Goal: Transaction & Acquisition: Book appointment/travel/reservation

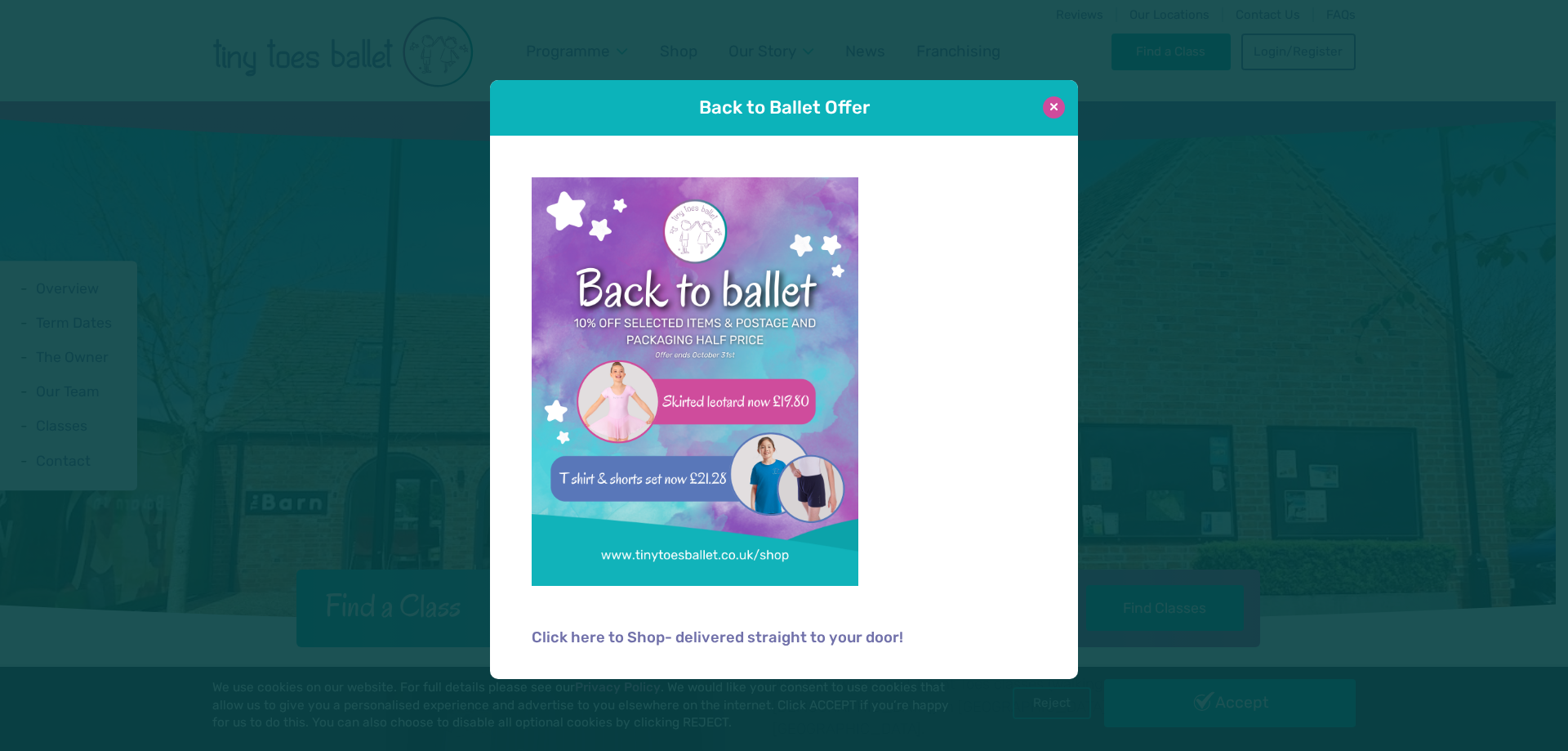
click at [1048, 98] on button at bounding box center [1054, 107] width 22 height 22
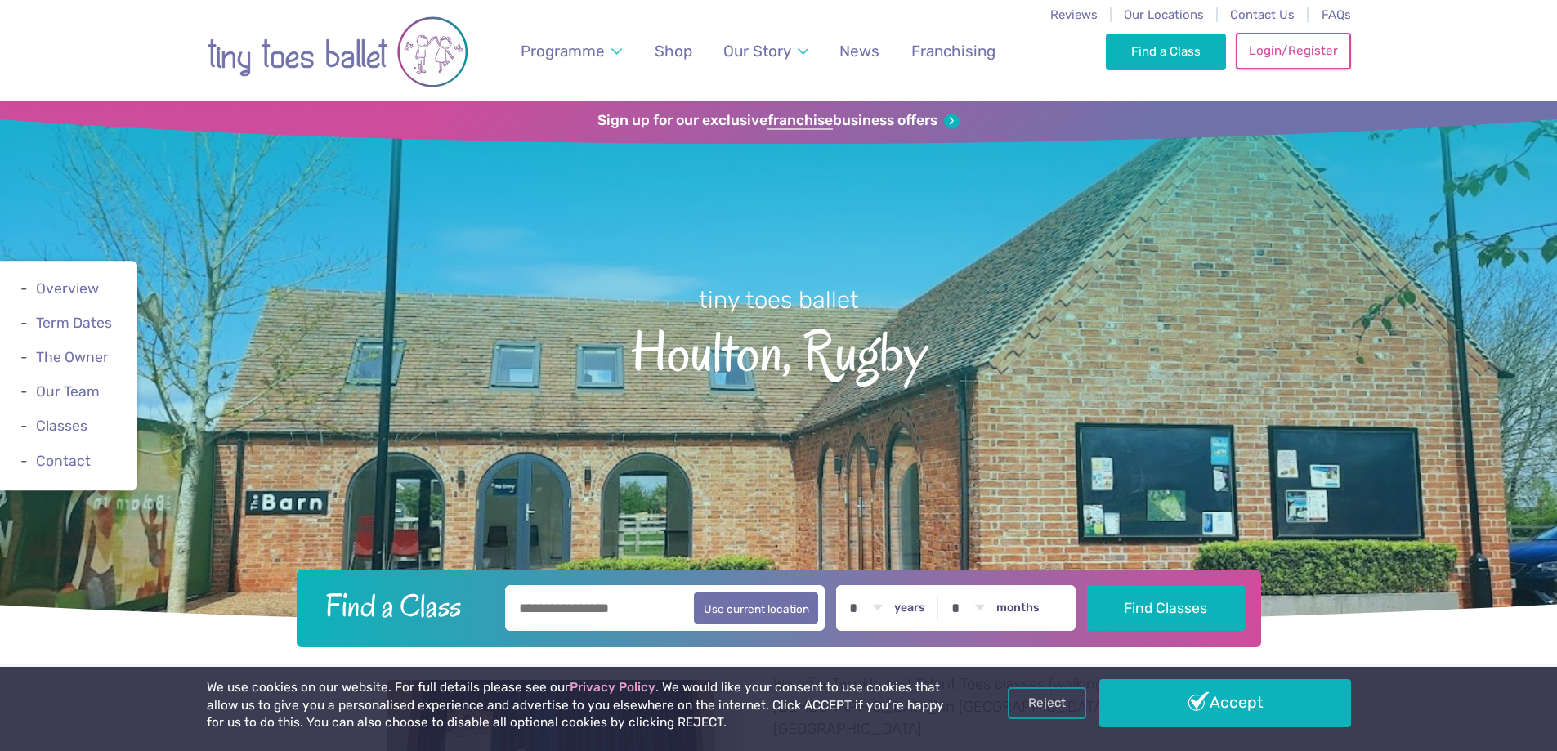
click at [1277, 50] on link "Login/Register" at bounding box center [1293, 51] width 114 height 36
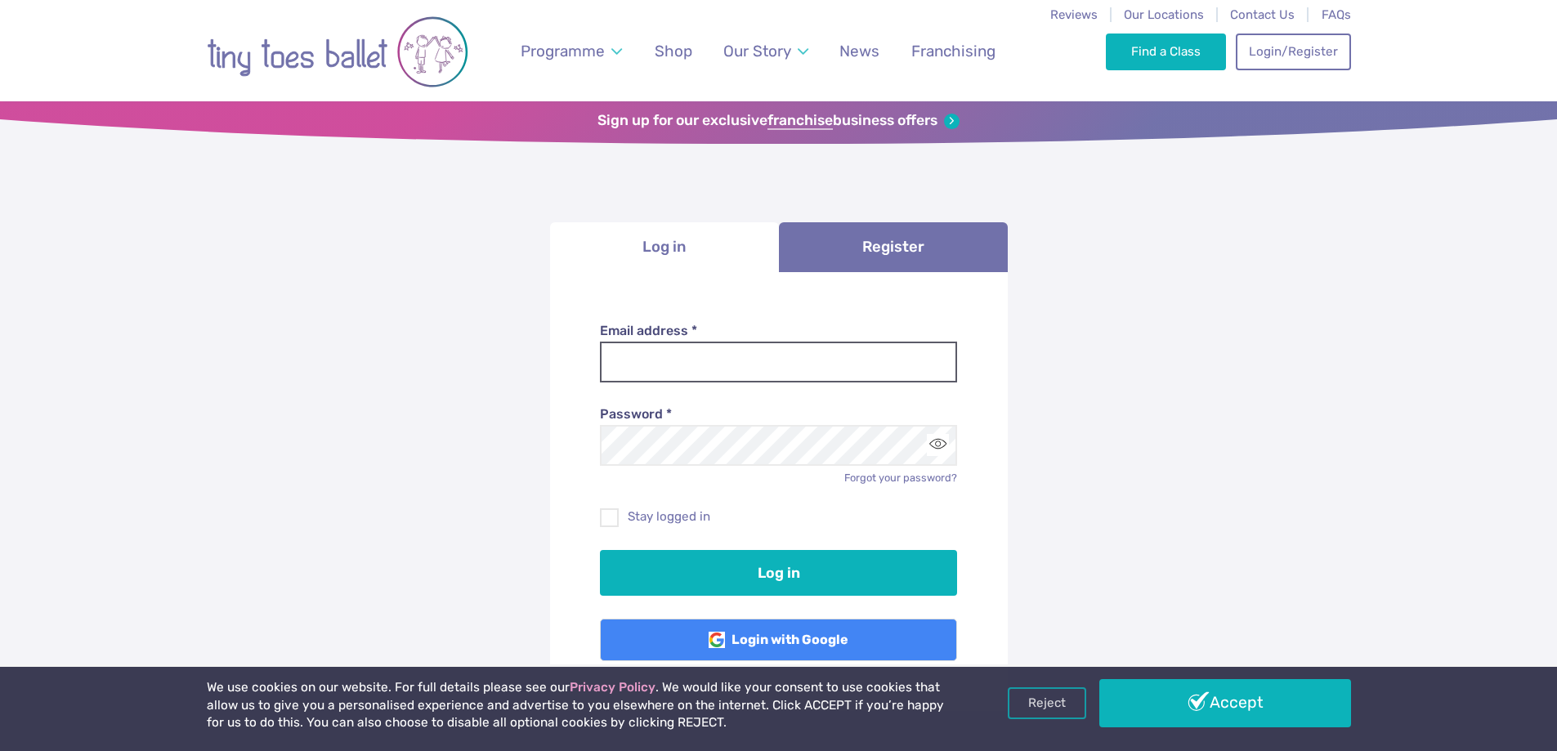
type input "**********"
click at [804, 367] on input "**********" at bounding box center [778, 362] width 357 height 41
click at [996, 368] on form "**********" at bounding box center [779, 492] width 458 height 440
click at [671, 523] on label "Stay logged in" at bounding box center [778, 516] width 357 height 17
click at [944, 447] on button "Toggle password visibility" at bounding box center [938, 445] width 22 height 22
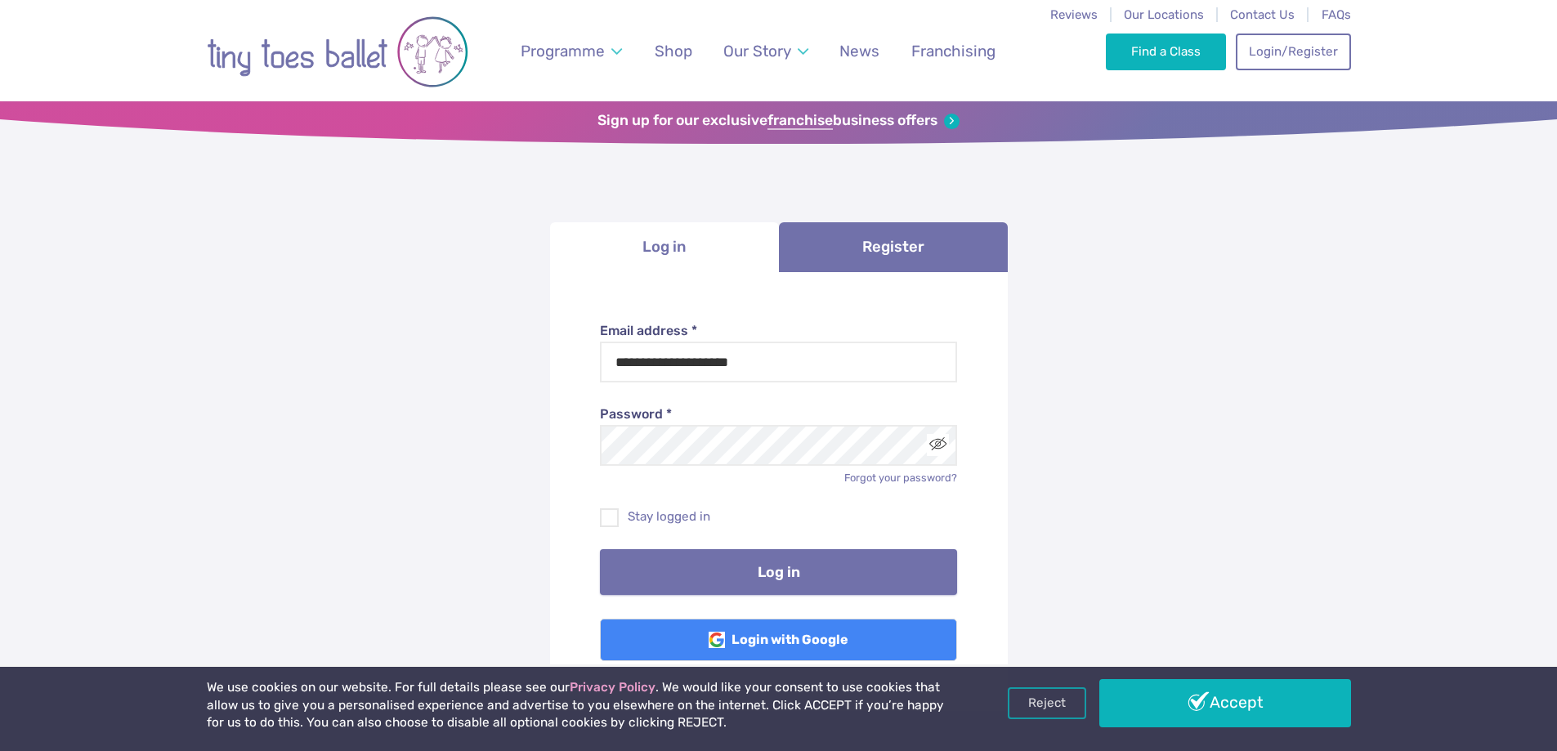
click at [879, 552] on button "Log in" at bounding box center [778, 572] width 357 height 46
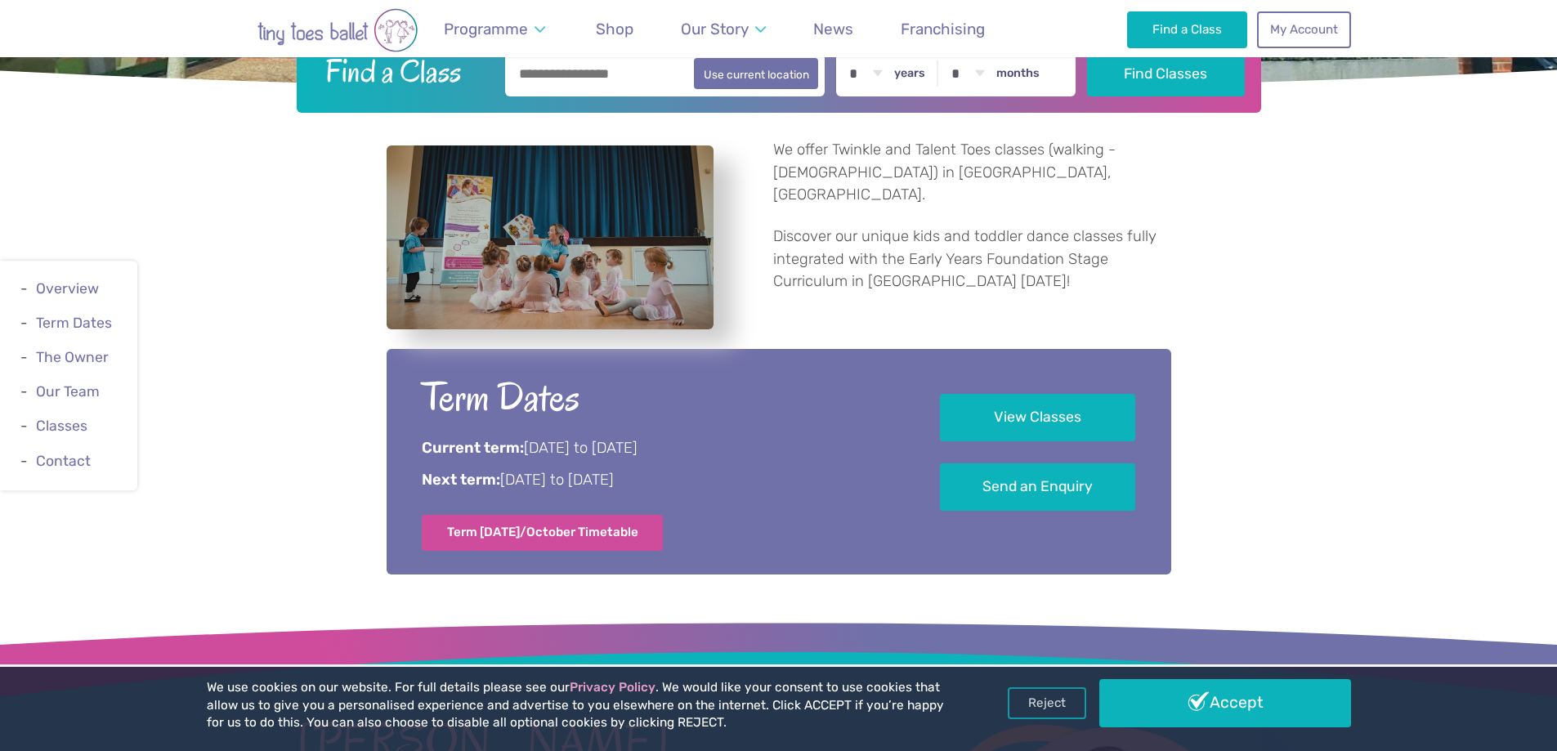
scroll to position [572, 0]
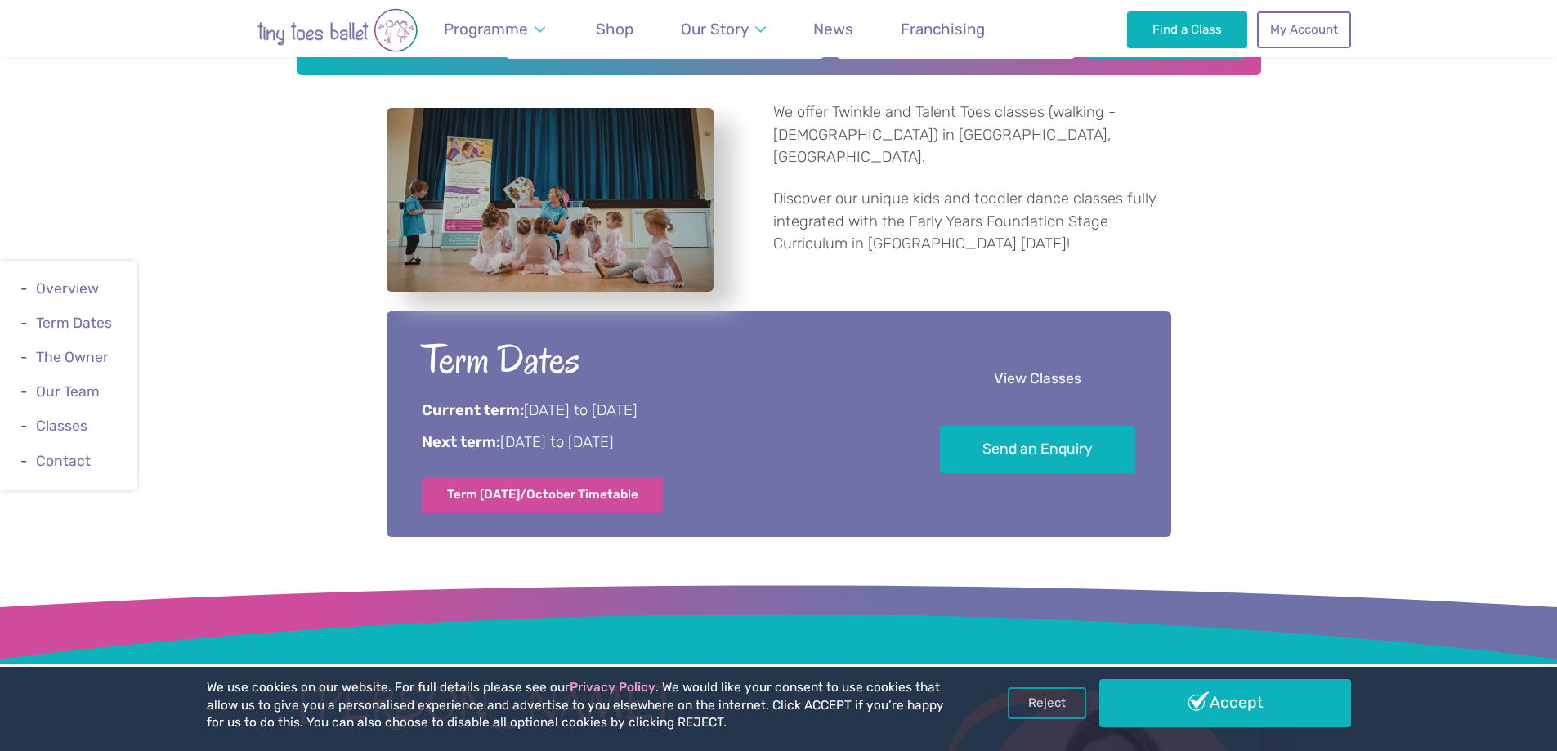
click at [1107, 378] on link "View Classes" at bounding box center [1037, 380] width 195 height 48
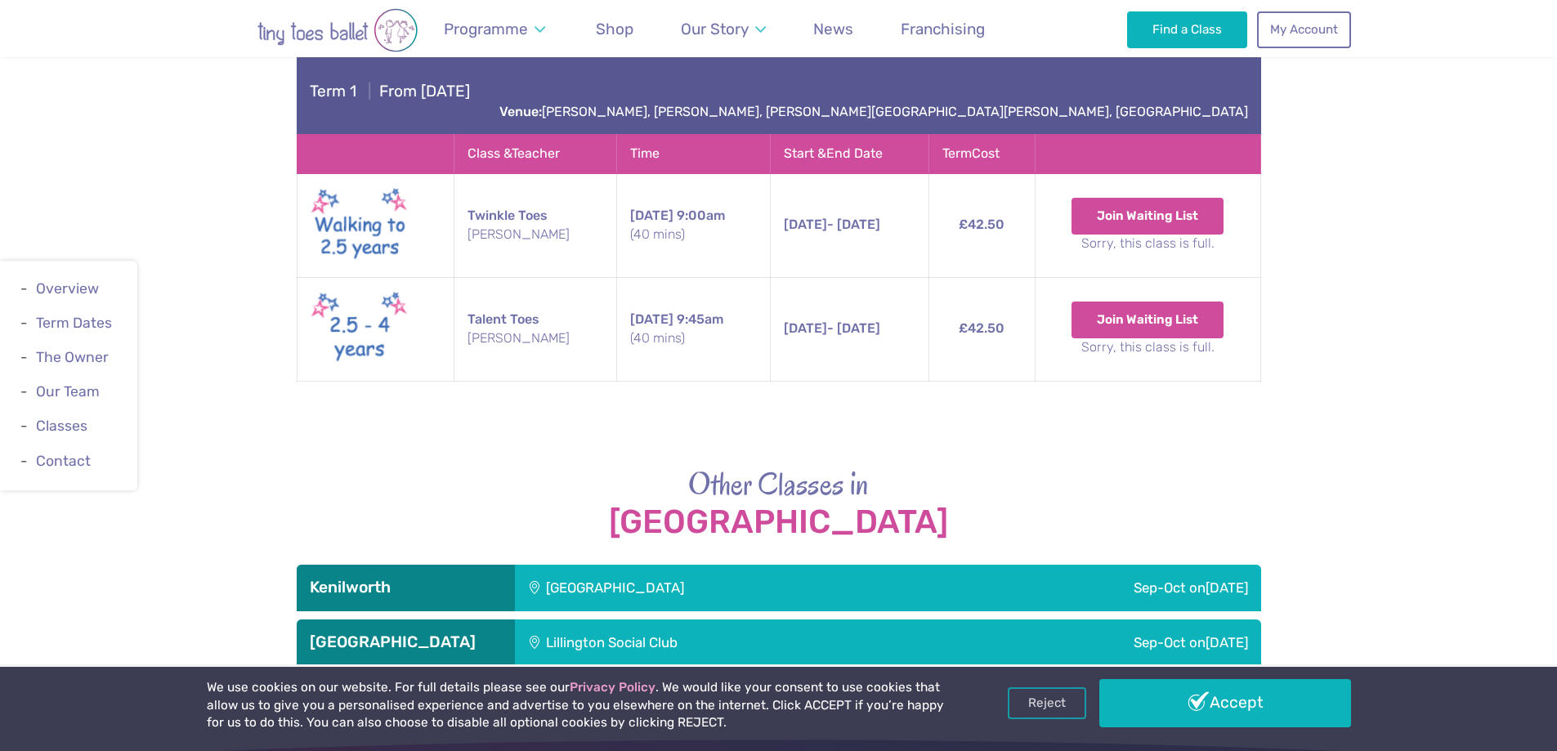
scroll to position [2584, 0]
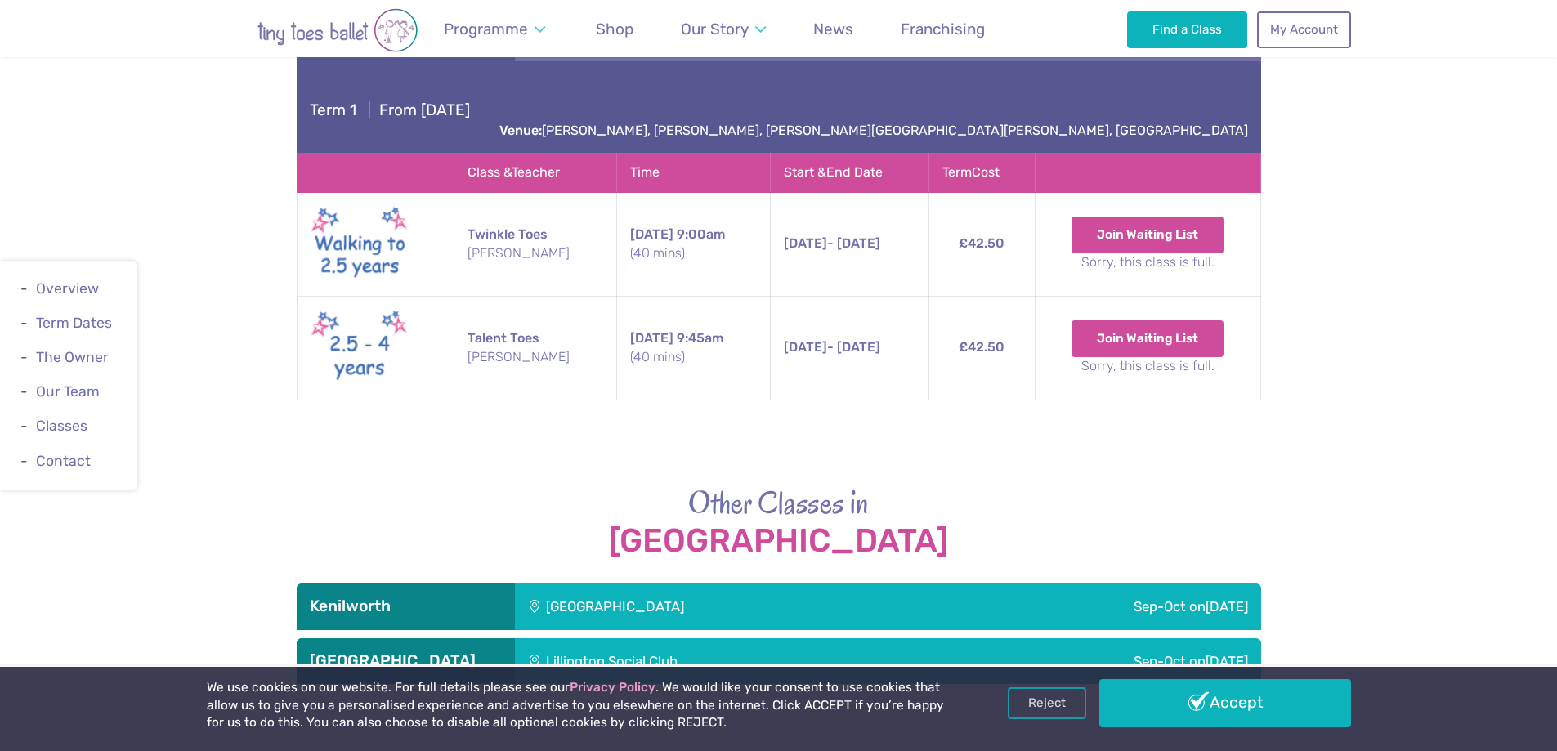
click at [408, 351] on img at bounding box center [360, 348] width 98 height 83
drag, startPoint x: 466, startPoint y: 213, endPoint x: 549, endPoint y: 212, distance: 83.4
click at [548, 212] on td "Twinkle Toes Miss Nichola" at bounding box center [535, 244] width 163 height 104
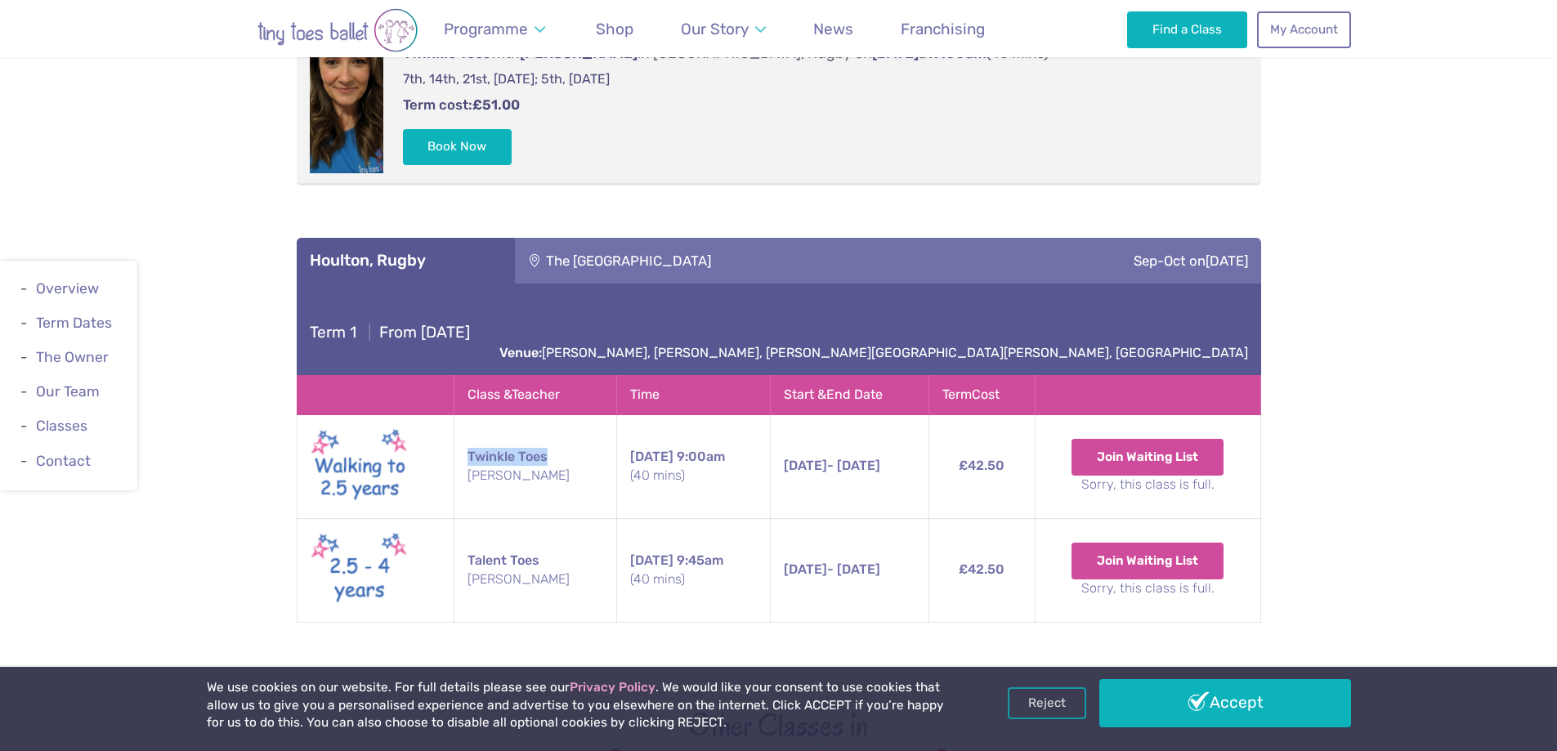
scroll to position [2175, 0]
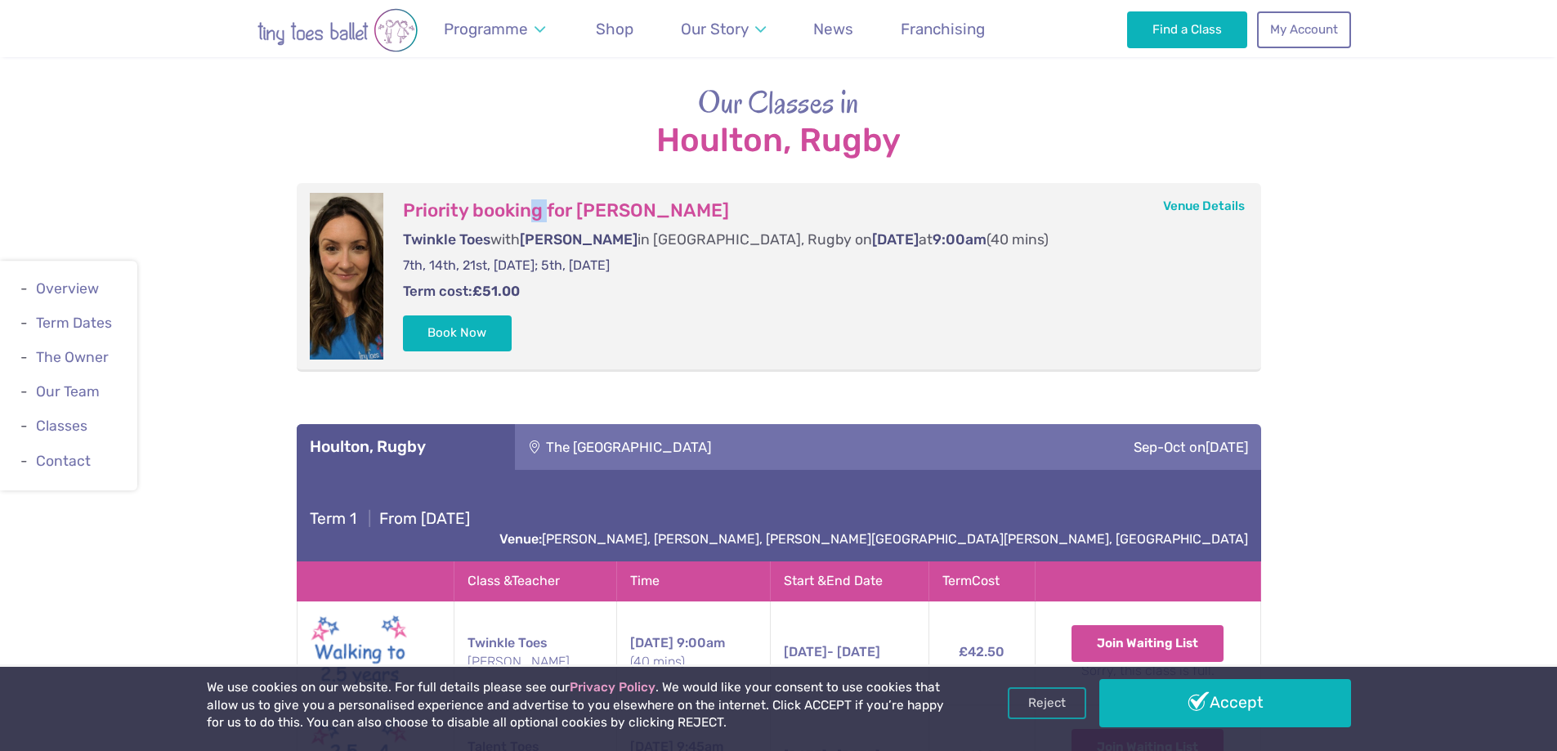
click at [548, 204] on h3 "Priority booking for Luna Andras" at bounding box center [816, 210] width 826 height 23
drag, startPoint x: 555, startPoint y: 237, endPoint x: 582, endPoint y: 237, distance: 27.0
click at [582, 237] on span "[PERSON_NAME]" at bounding box center [579, 239] width 118 height 16
drag, startPoint x: 779, startPoint y: 249, endPoint x: 873, endPoint y: 262, distance: 94.8
click at [860, 257] on form "Priority booking for Luna Andras Twinkle Toes with Miss Nichola in Houlton, Rug…" at bounding box center [815, 276] width 865 height 167
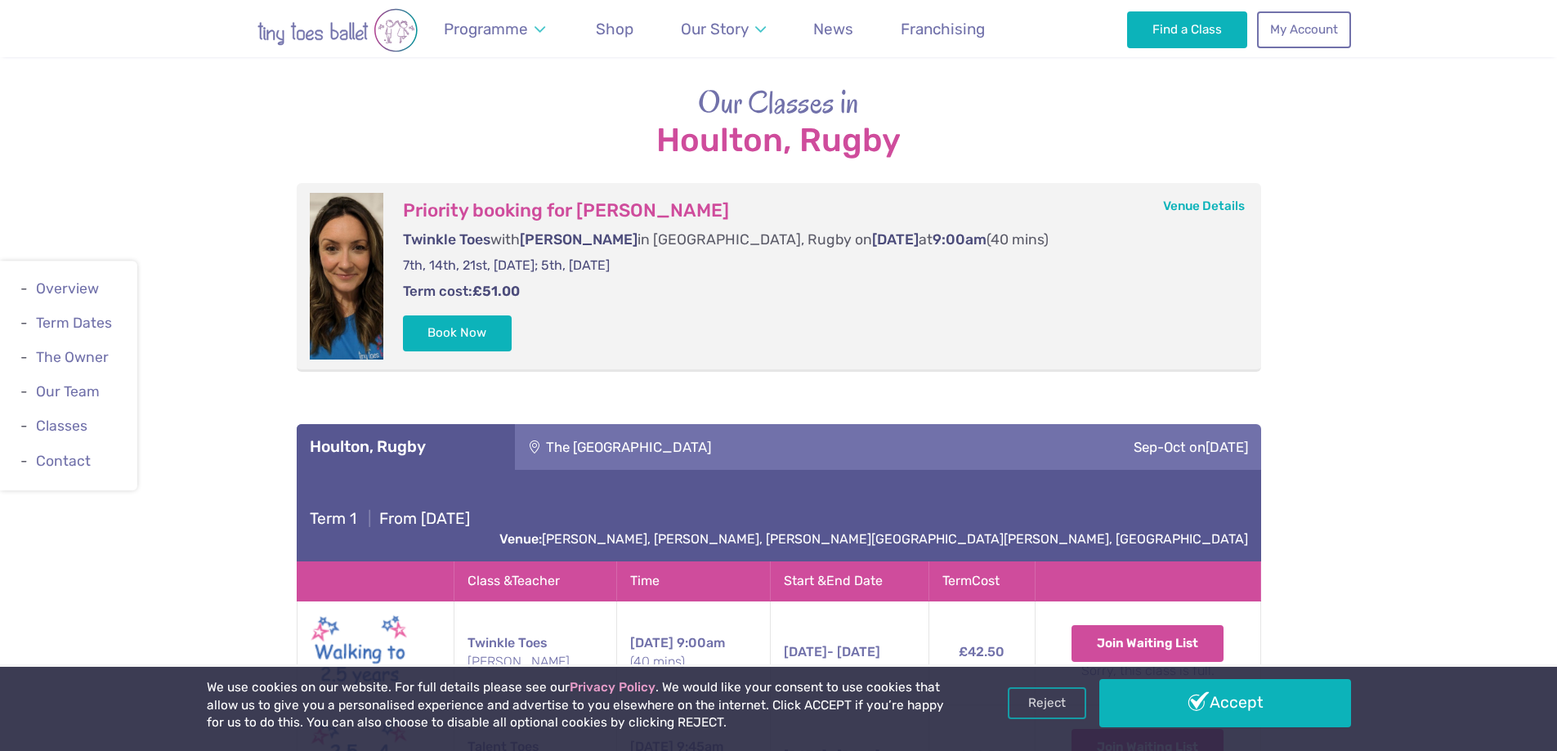
click at [861, 307] on form "Priority booking for Luna Andras Twinkle Toes with Miss Nichola in Houlton, Rug…" at bounding box center [815, 276] width 865 height 167
drag, startPoint x: 403, startPoint y: 263, endPoint x: 589, endPoint y: 258, distance: 186.4
click at [589, 258] on p "7th, 14th, 21st, [DATE]; 5th, [DATE]" at bounding box center [816, 266] width 826 height 18
click at [836, 315] on form "Priority booking for Luna Andras Twinkle Toes with Miss Nichola in Houlton, Rug…" at bounding box center [815, 276] width 865 height 167
click at [470, 324] on button "Book Now" at bounding box center [458, 333] width 110 height 36
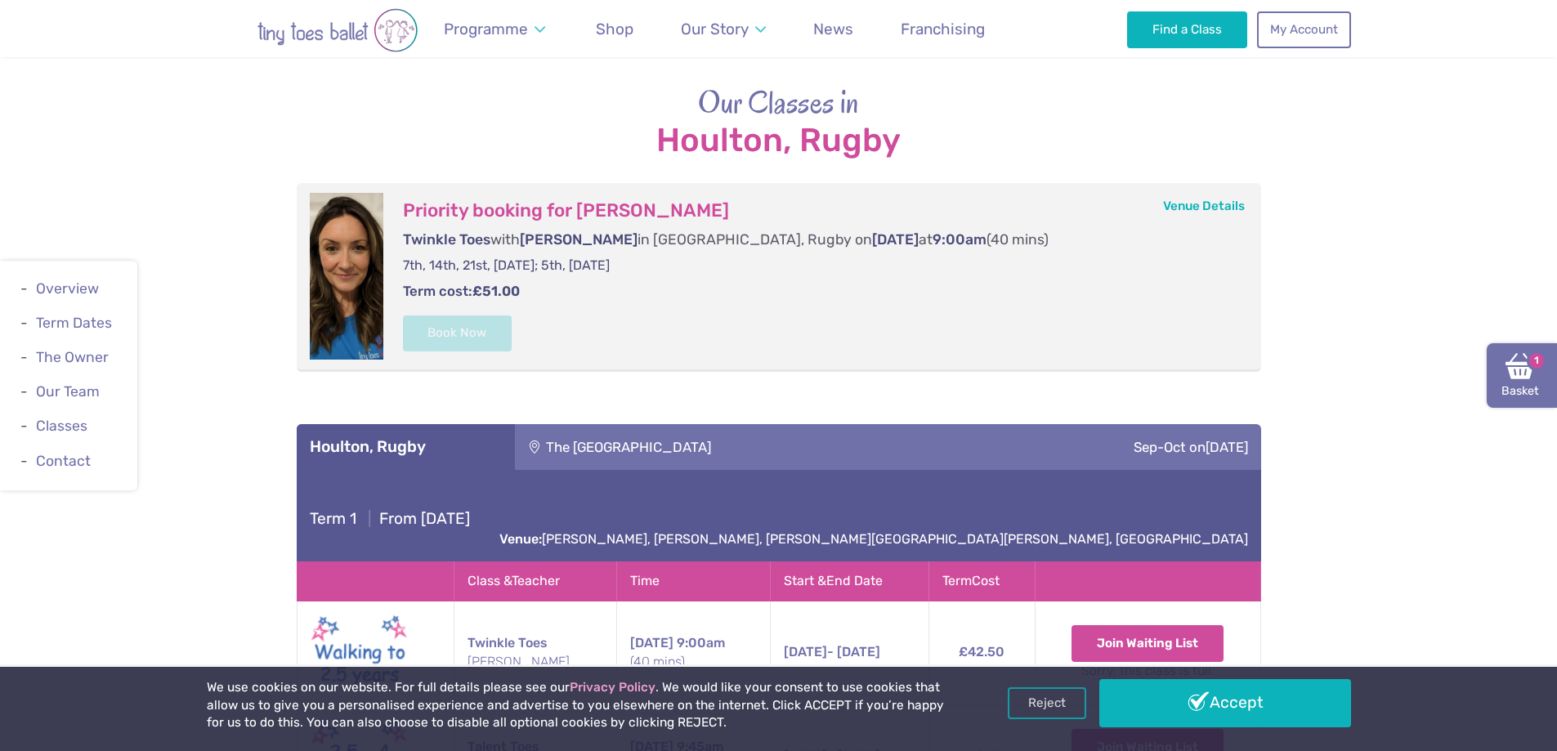
click at [1521, 369] on img at bounding box center [1520, 365] width 29 height 29
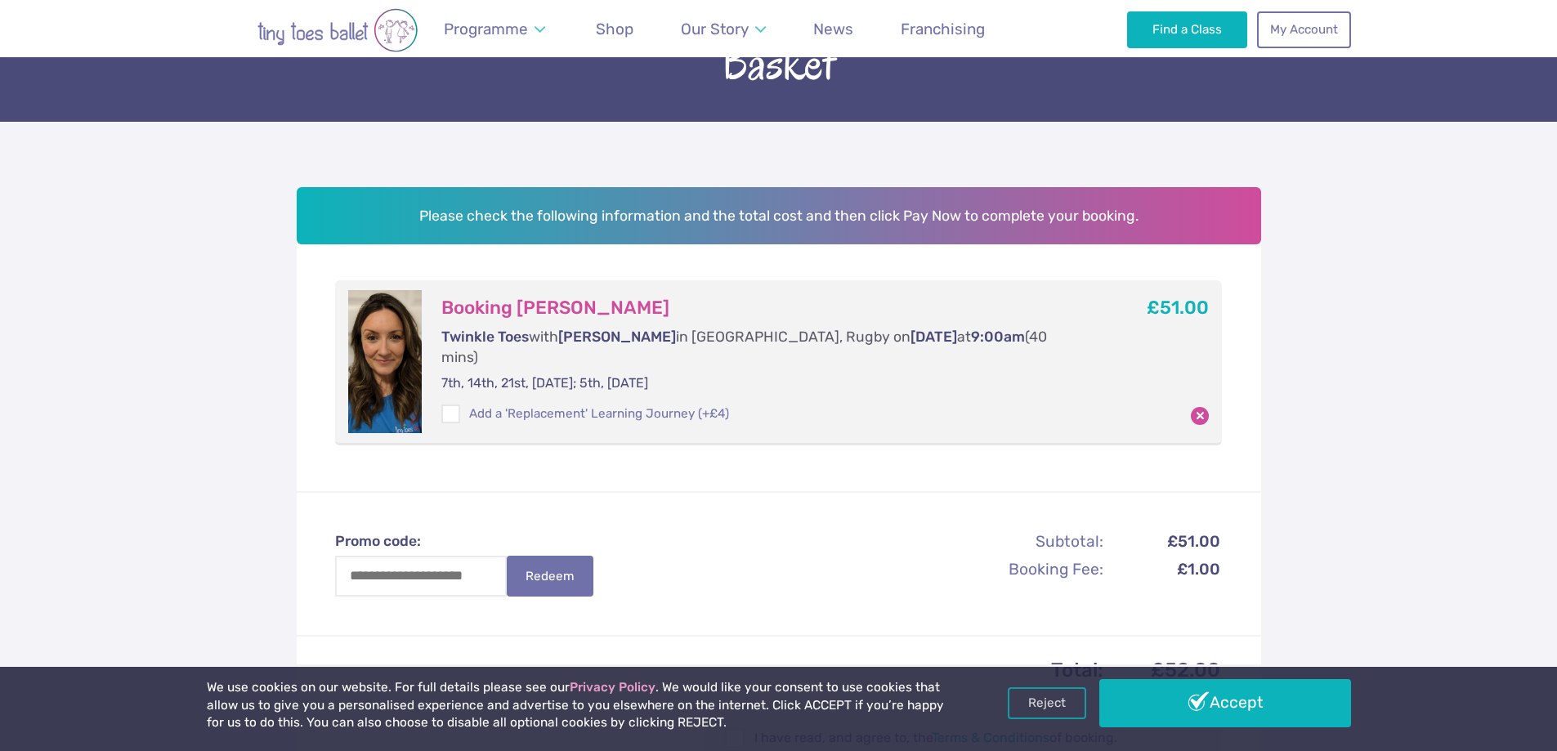
scroll to position [163, 0]
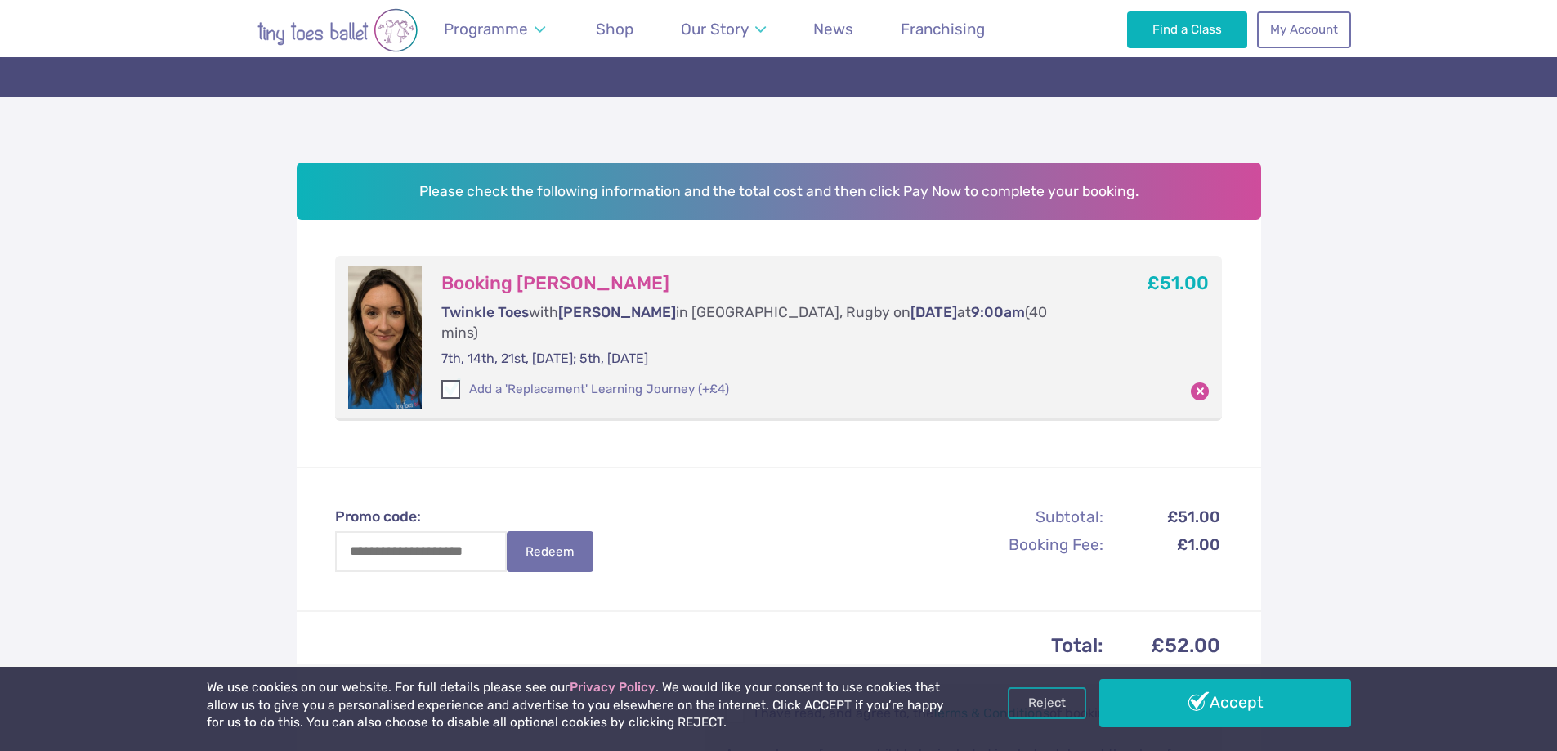
click at [714, 381] on label "Add a 'Replacement' Learning Journey (+£4)" at bounding box center [585, 389] width 288 height 17
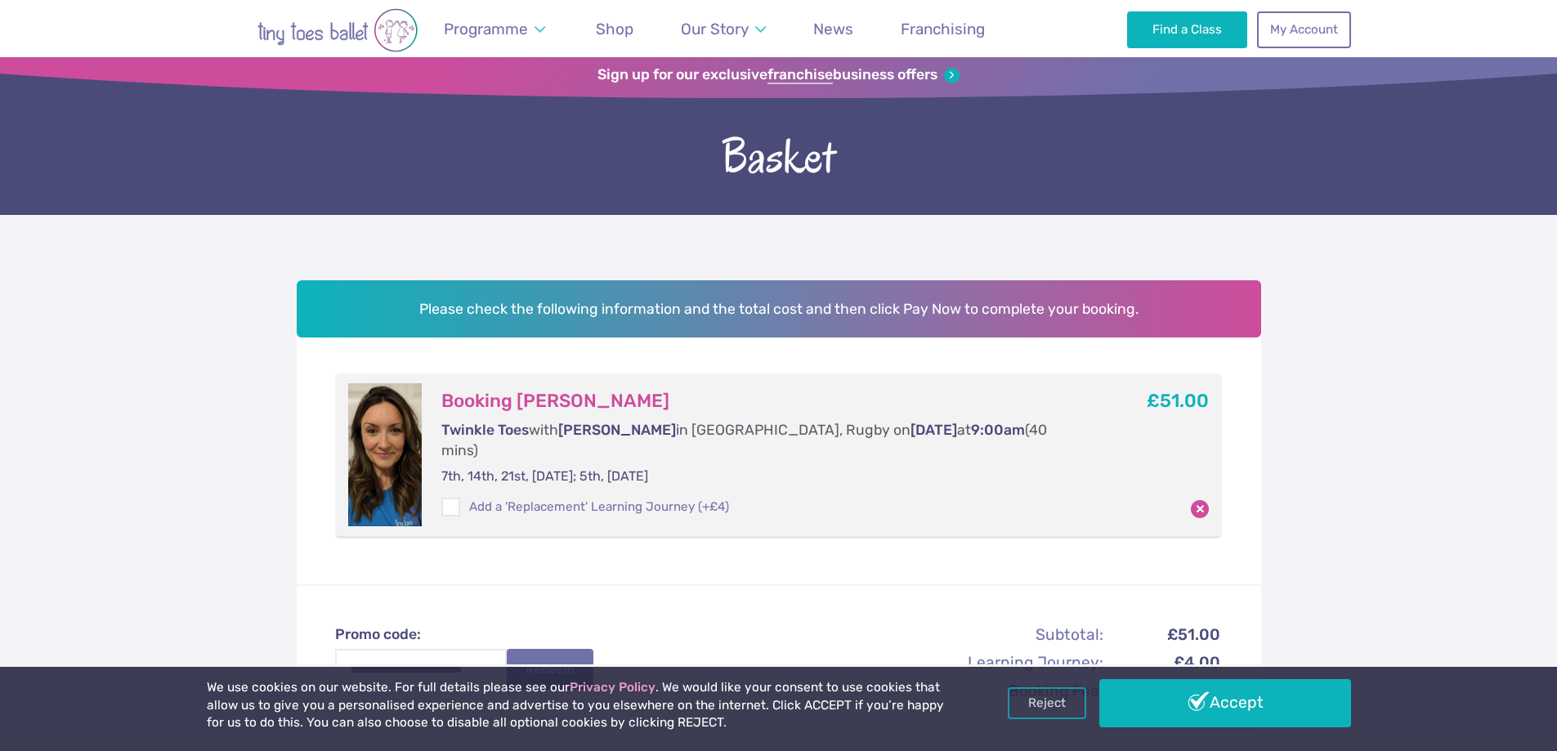
scroll to position [245, 0]
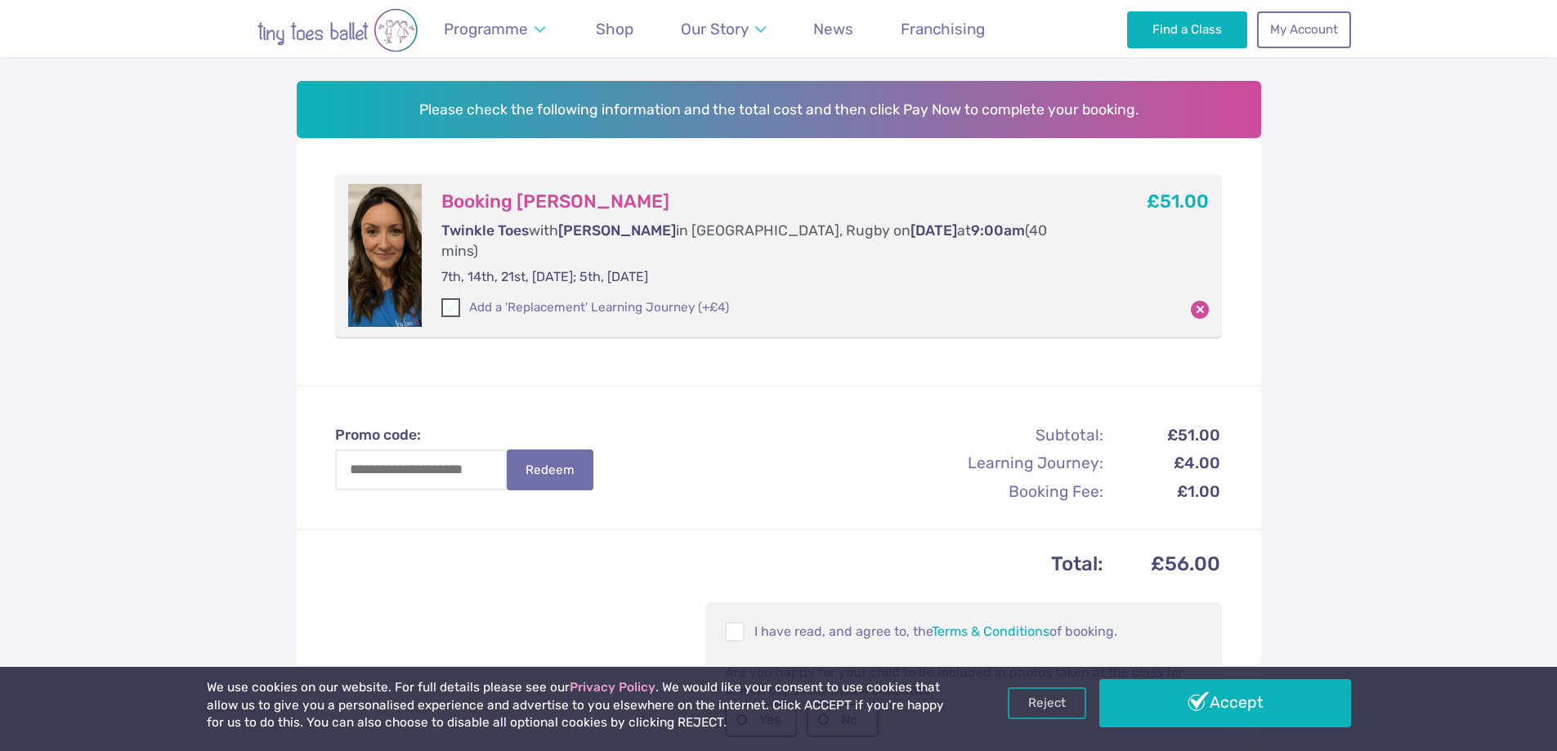
click at [591, 299] on label "Add a 'Replacement' Learning Journey (+£4)" at bounding box center [585, 307] width 288 height 17
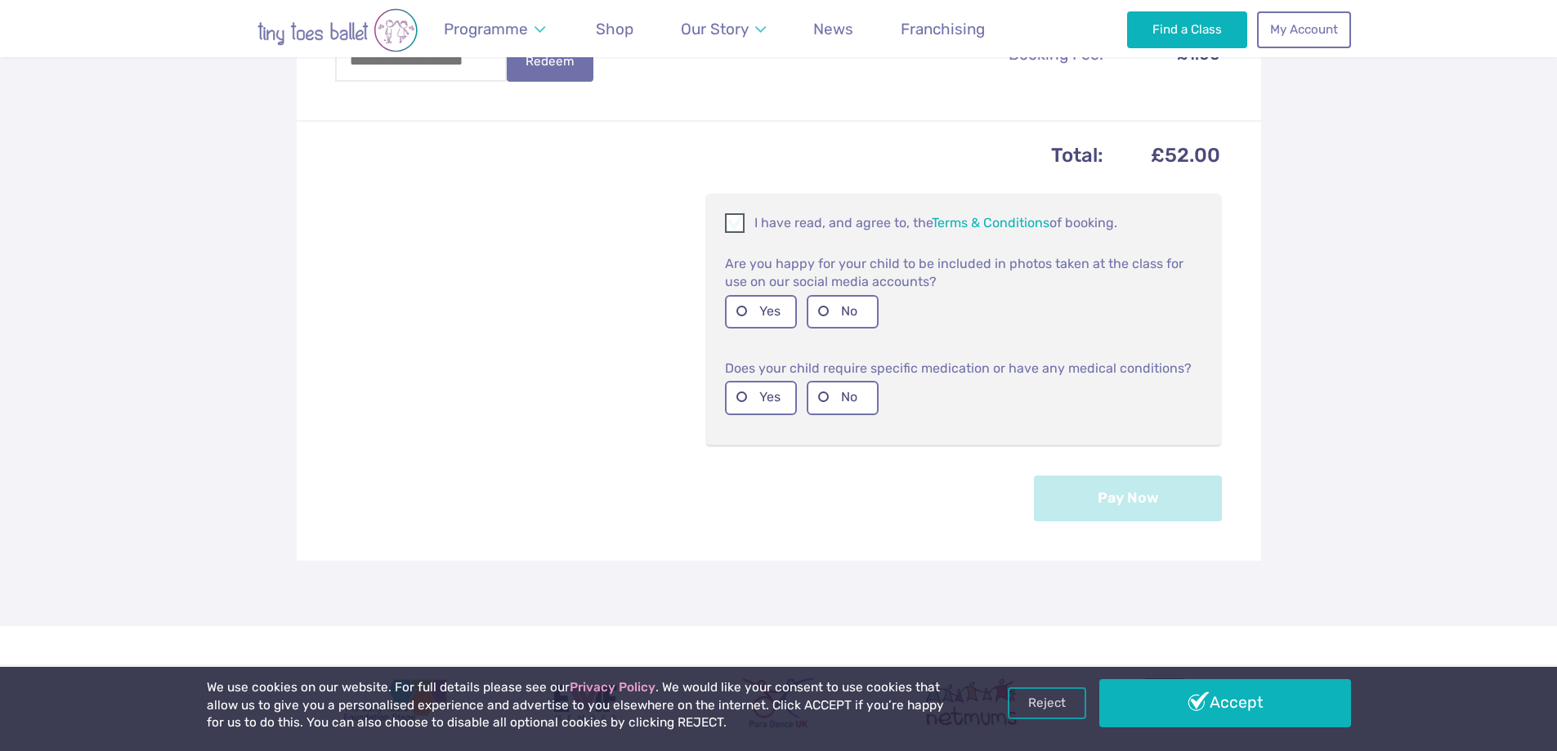
click at [733, 218] on span at bounding box center [736, 226] width 18 height 16
drag, startPoint x: 931, startPoint y: 242, endPoint x: 1120, endPoint y: 255, distance: 189.3
click at [1120, 255] on p "Are you happy for your child to be included in photos taken at the class for us…" at bounding box center [963, 272] width 477 height 38
click at [716, 280] on form "I have read, and agree to, the Terms & Conditions of booking. Are you happy for…" at bounding box center [963, 320] width 517 height 253
click at [745, 297] on label "Yes" at bounding box center [761, 312] width 72 height 34
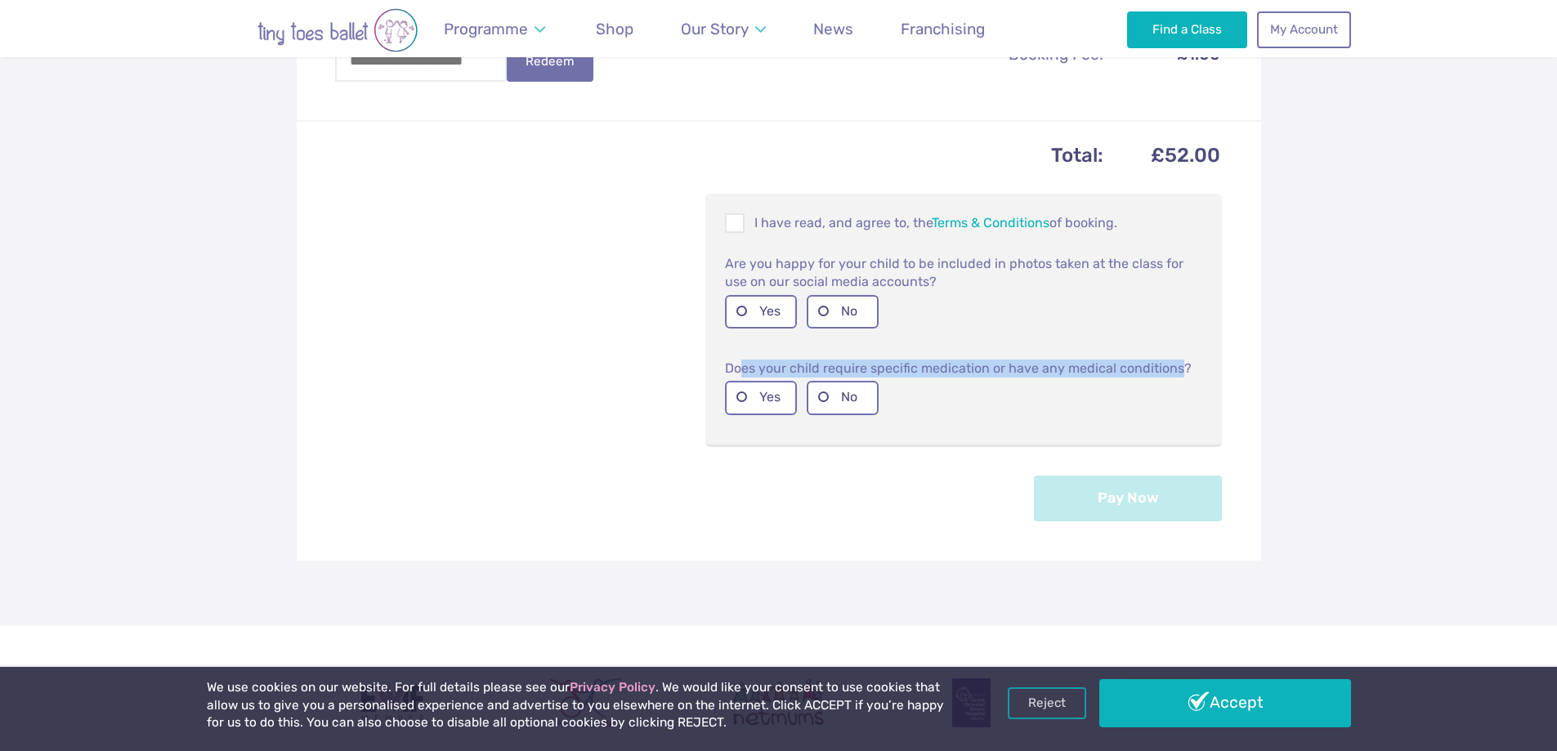
drag, startPoint x: 741, startPoint y: 341, endPoint x: 1190, endPoint y: 350, distance: 448.8
click at [1182, 358] on p "Does your child require specific medication or have any medical conditions?" at bounding box center [963, 368] width 477 height 20
click at [868, 381] on label "No" at bounding box center [843, 398] width 72 height 34
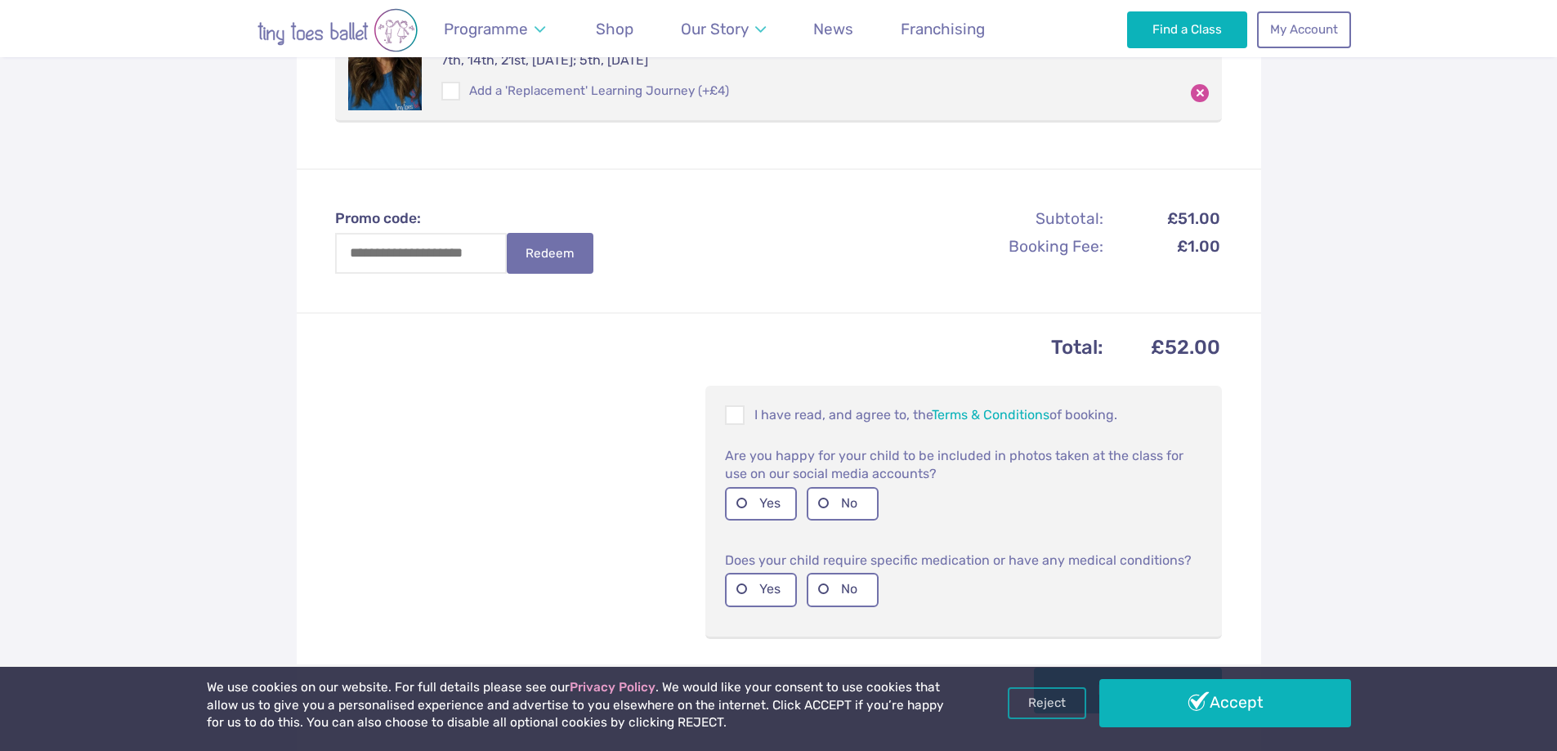
scroll to position [490, 0]
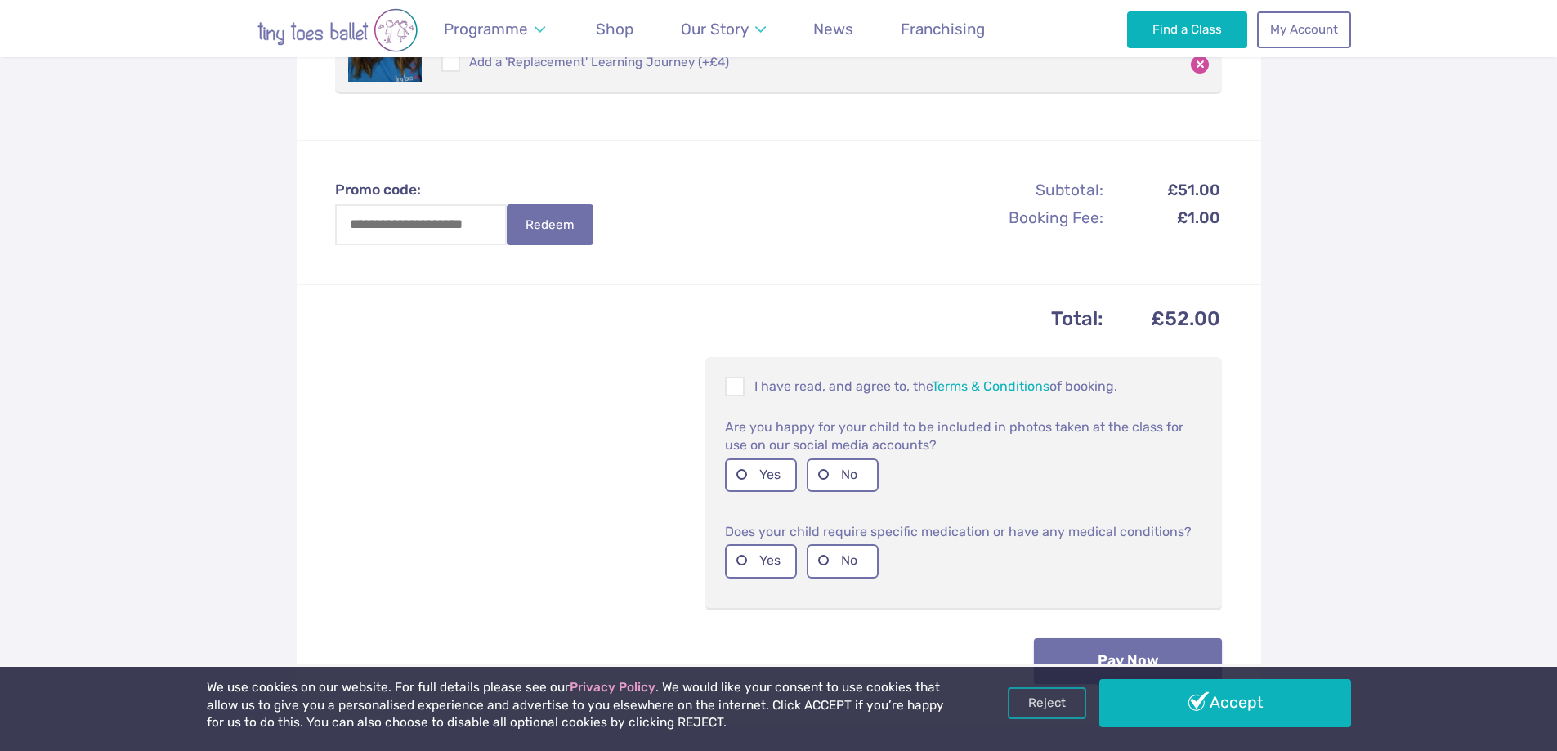
click at [1172, 638] on button "Pay Now" at bounding box center [1128, 661] width 188 height 46
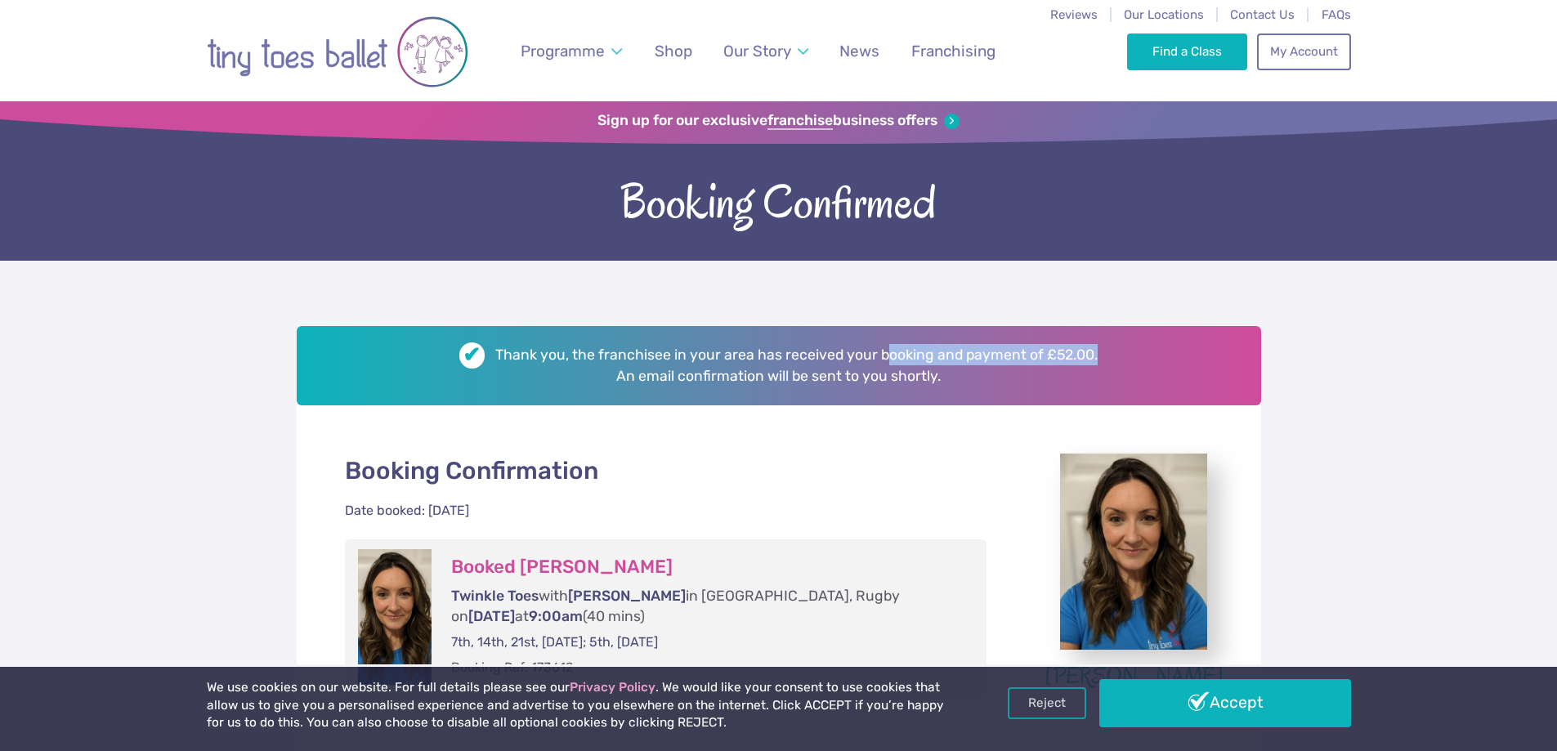
drag, startPoint x: 890, startPoint y: 347, endPoint x: 1098, endPoint y: 345, distance: 208.4
click at [1098, 345] on h2 "Thank you, the franchisee in your area has received your booking and payment of…" at bounding box center [779, 365] width 964 height 79
drag, startPoint x: 733, startPoint y: 385, endPoint x: 977, endPoint y: 385, distance: 243.6
click at [958, 385] on h2 "Thank you, the franchisee in your area has received your booking and payment of…" at bounding box center [779, 365] width 964 height 79
click at [887, 444] on div "Booking Confirmation Date booked: 19/09/25 Booked Luna Andras Twinkle Toes with…" at bounding box center [779, 605] width 964 height 381
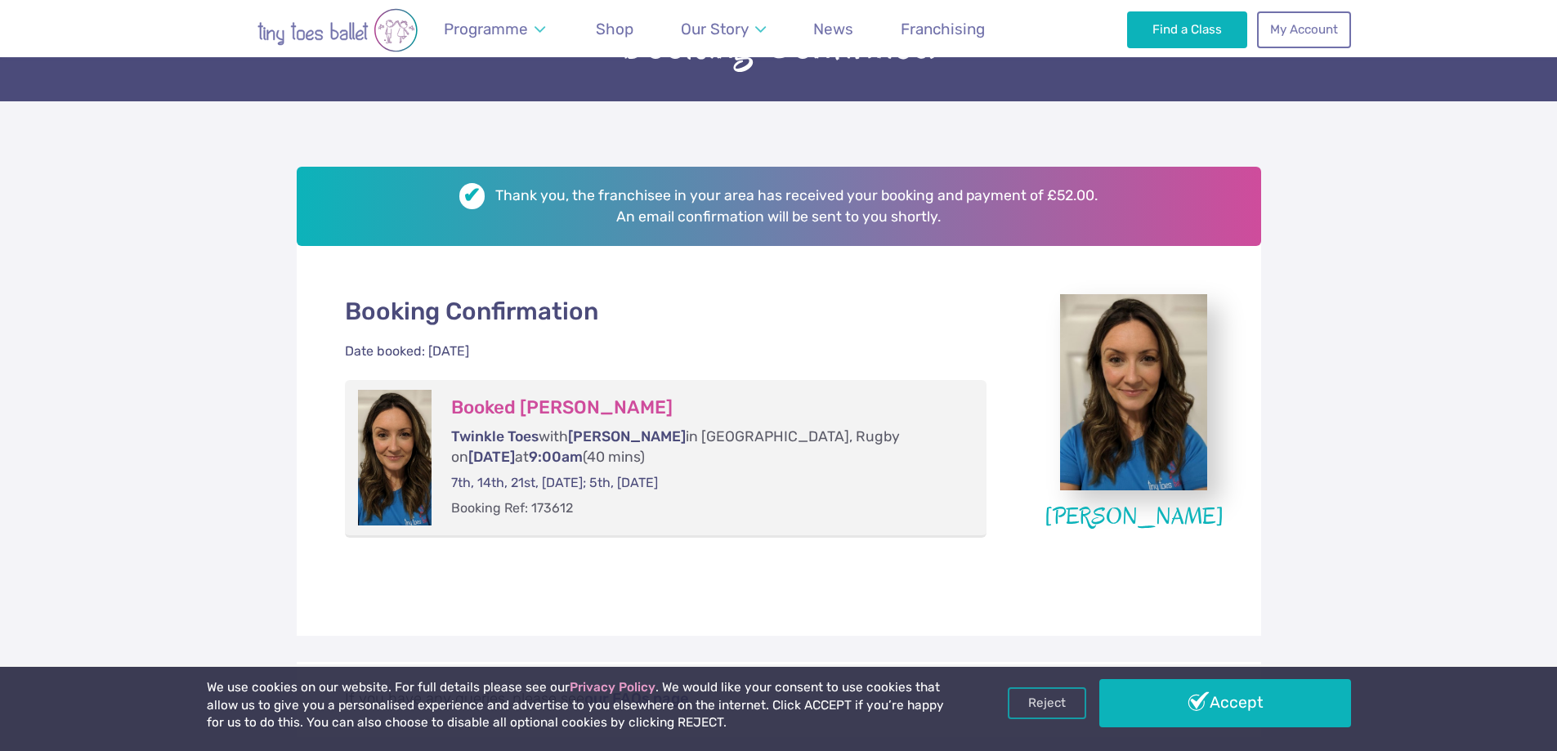
scroll to position [163, 0]
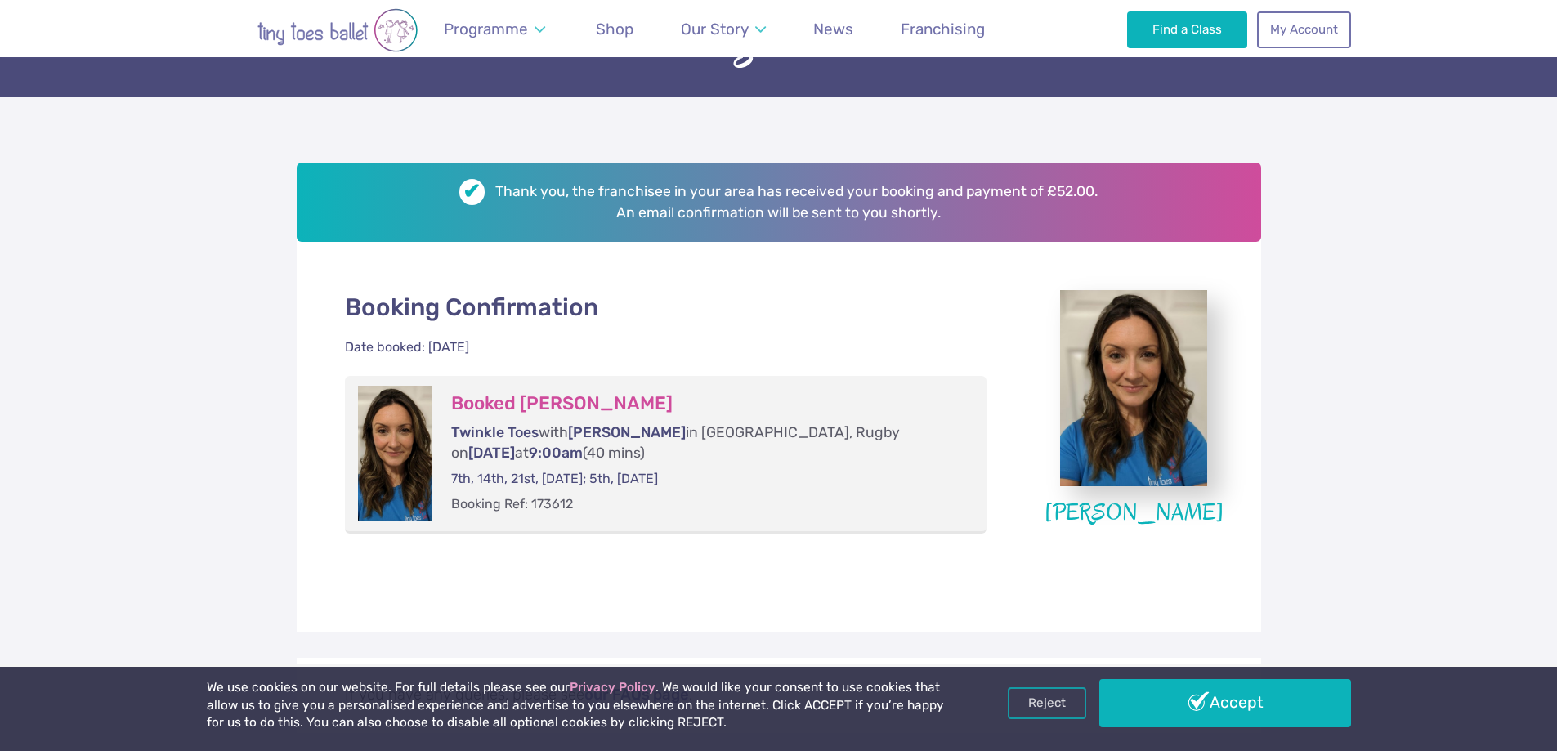
click at [996, 544] on div "Booking Confirmation Date booked: 19/09/25 Booked Luna Andras Twinkle Toes with…" at bounding box center [779, 442] width 964 height 381
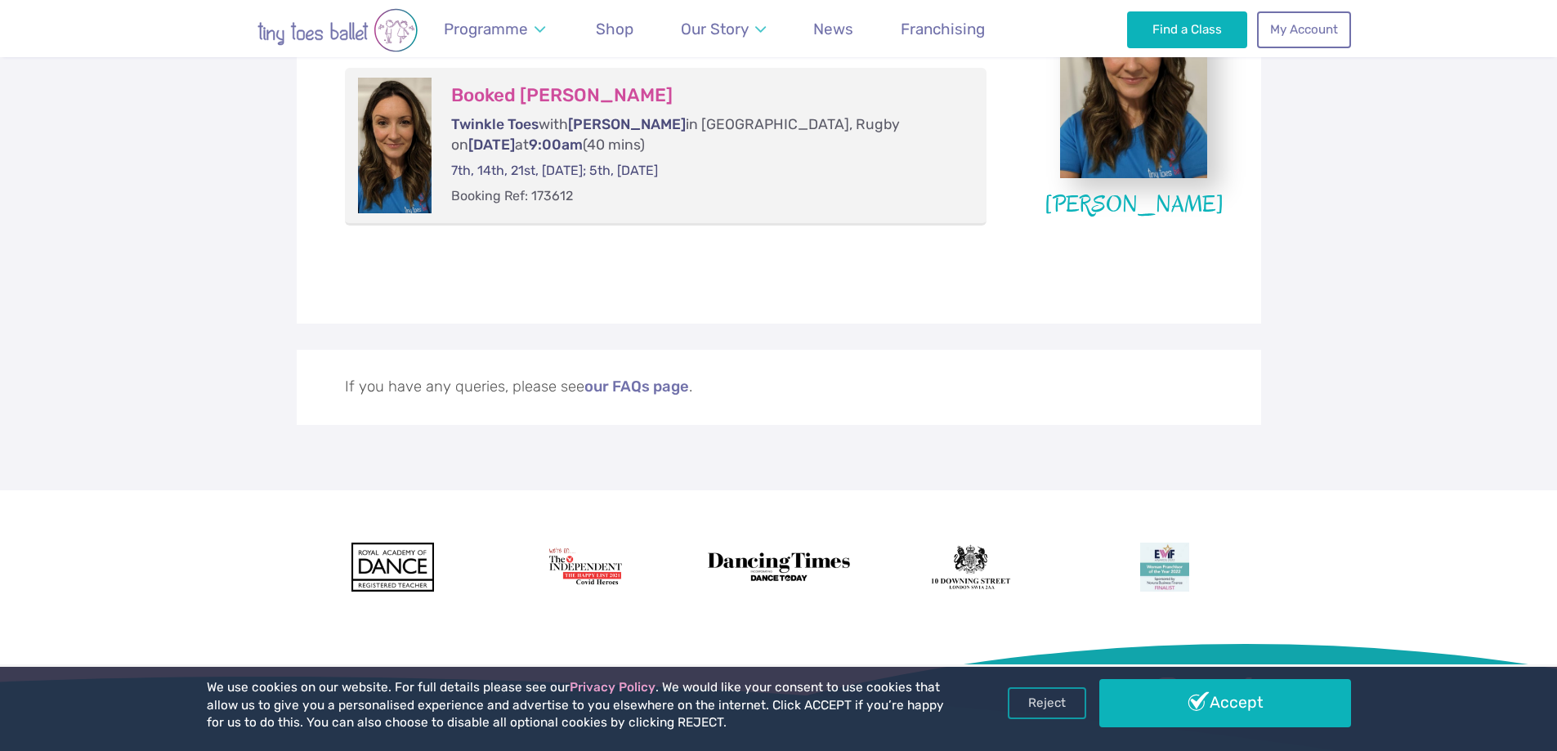
scroll to position [490, 0]
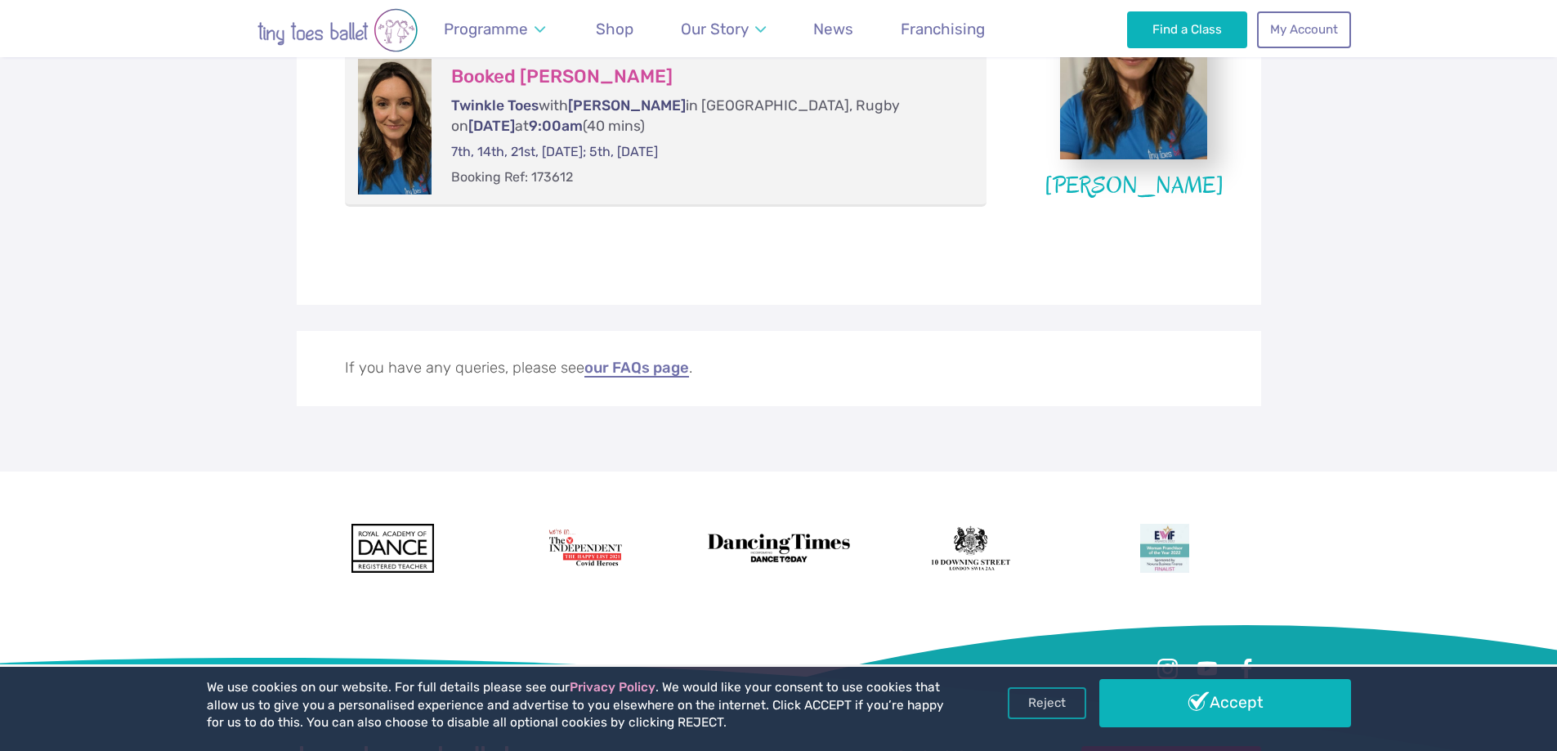
click at [655, 372] on link "our FAQs page" at bounding box center [636, 368] width 105 height 16
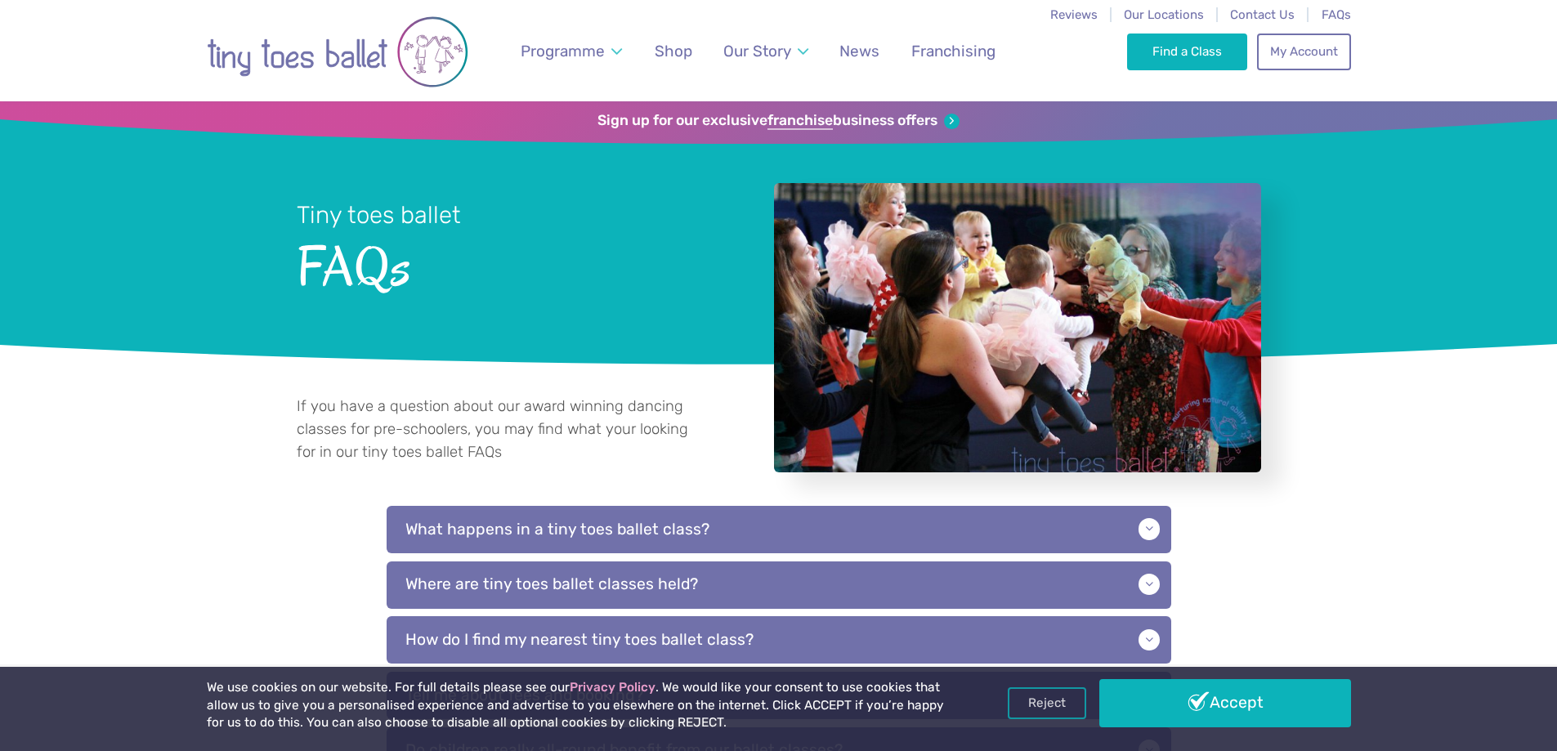
click at [1282, 16] on span "Contact Us" at bounding box center [1262, 14] width 65 height 15
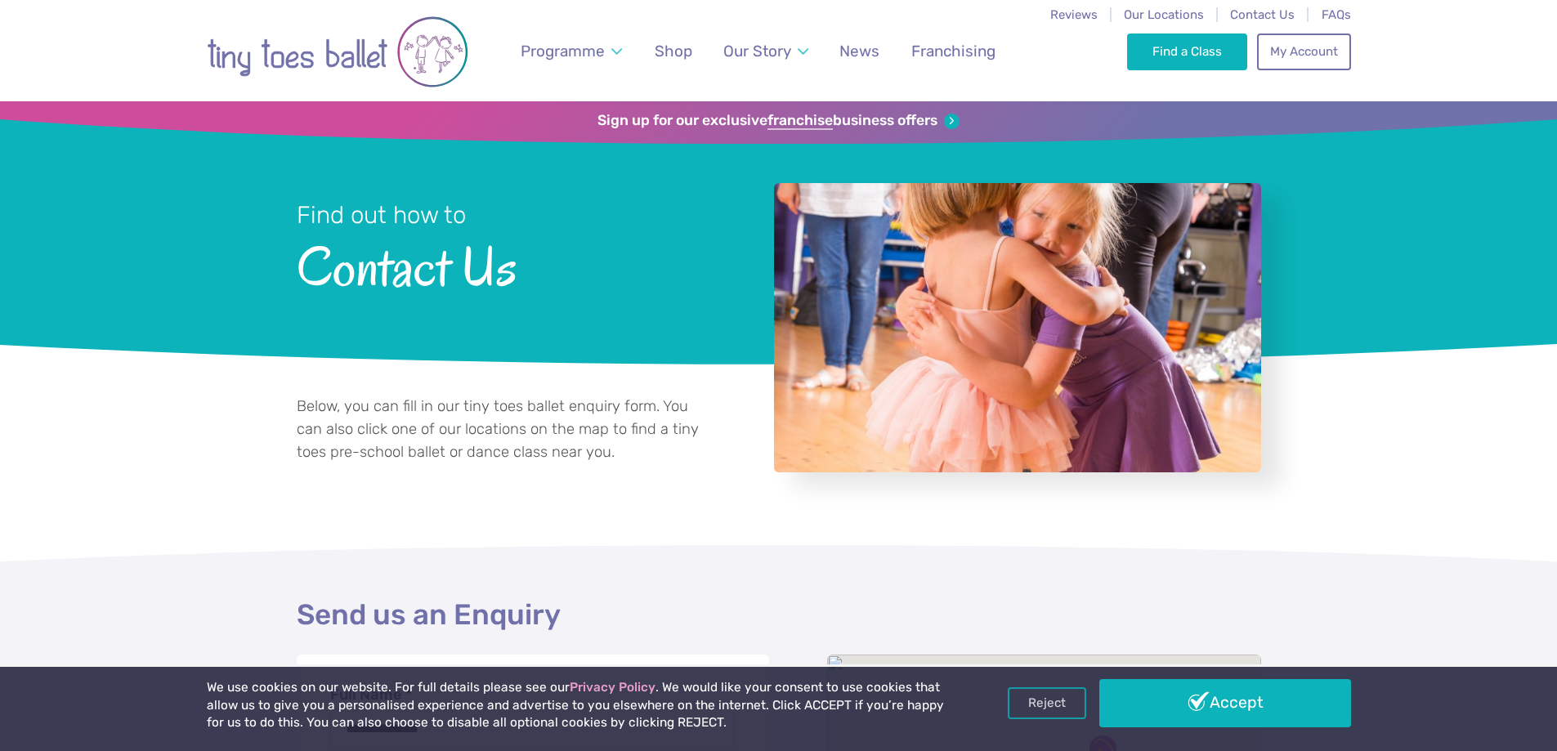
select select "**"
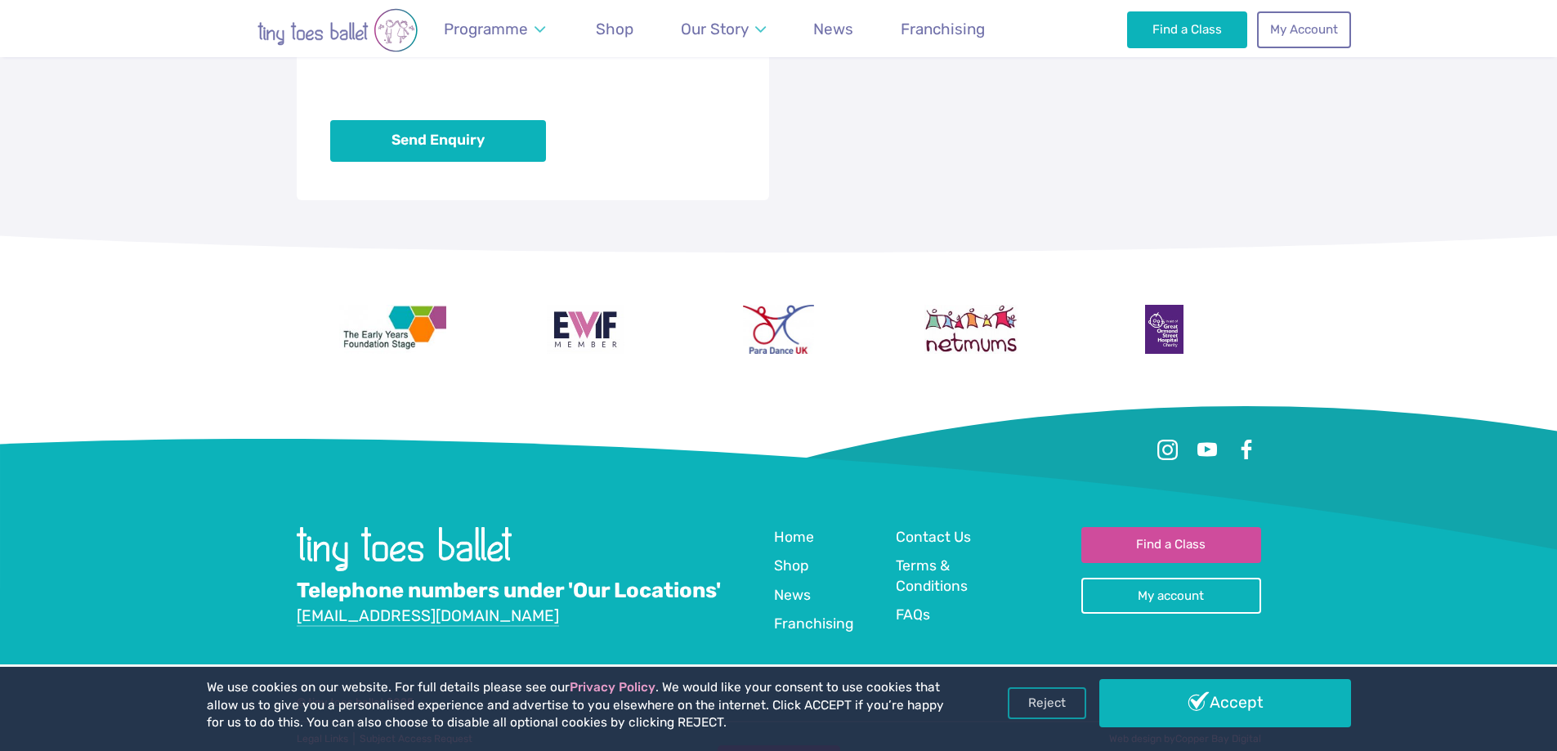
scroll to position [1463, 0]
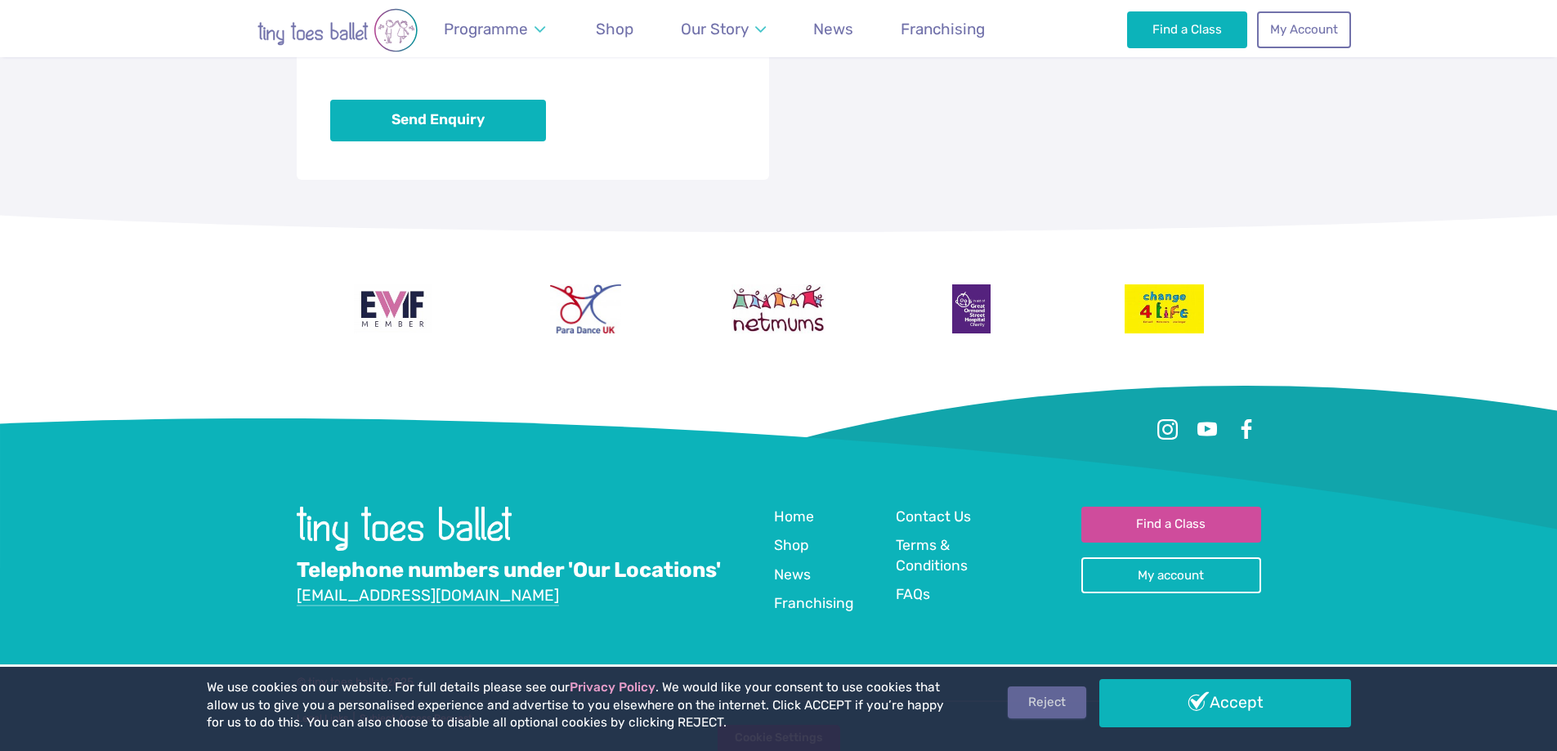
click at [1072, 696] on link "Reject" at bounding box center [1047, 702] width 78 height 31
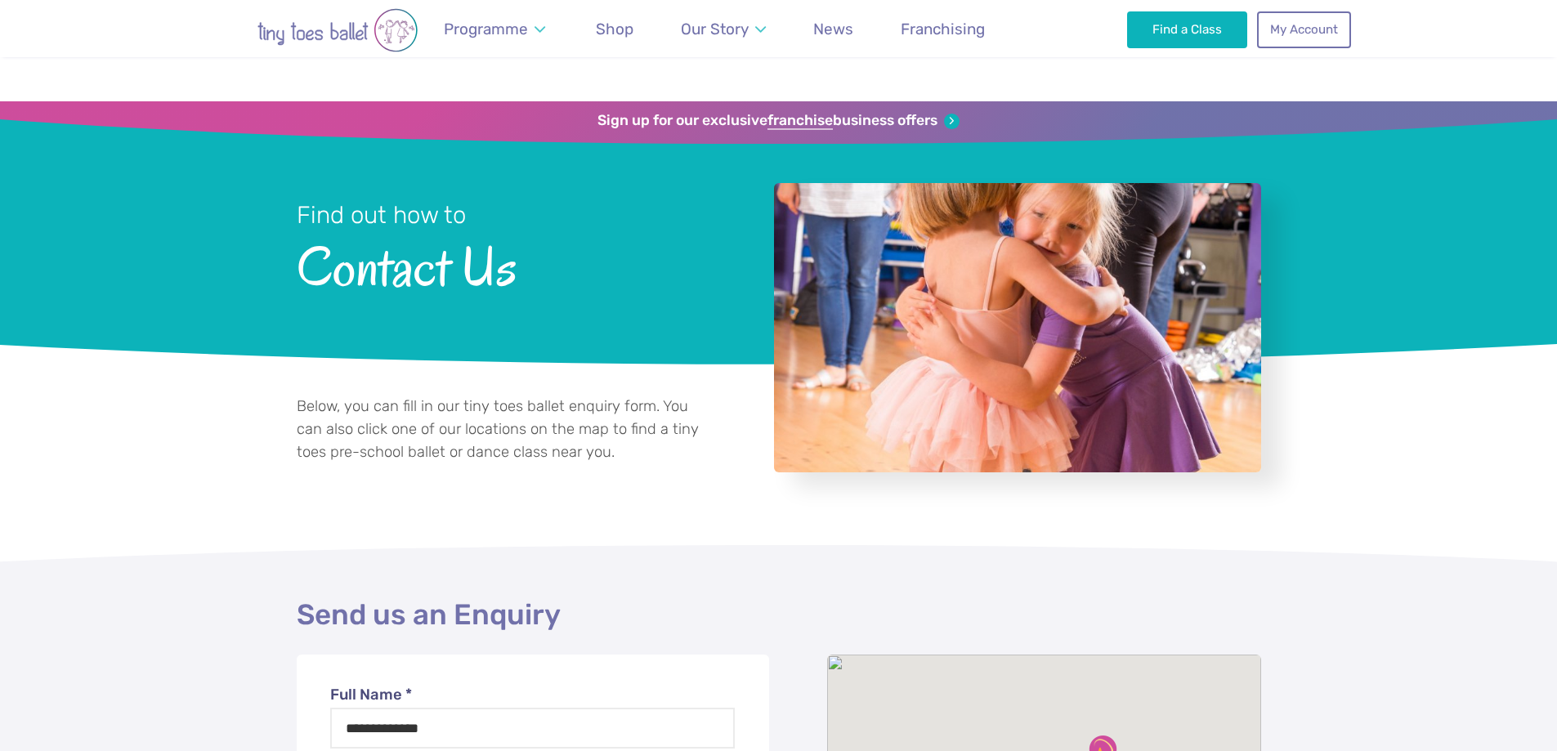
select select "**"
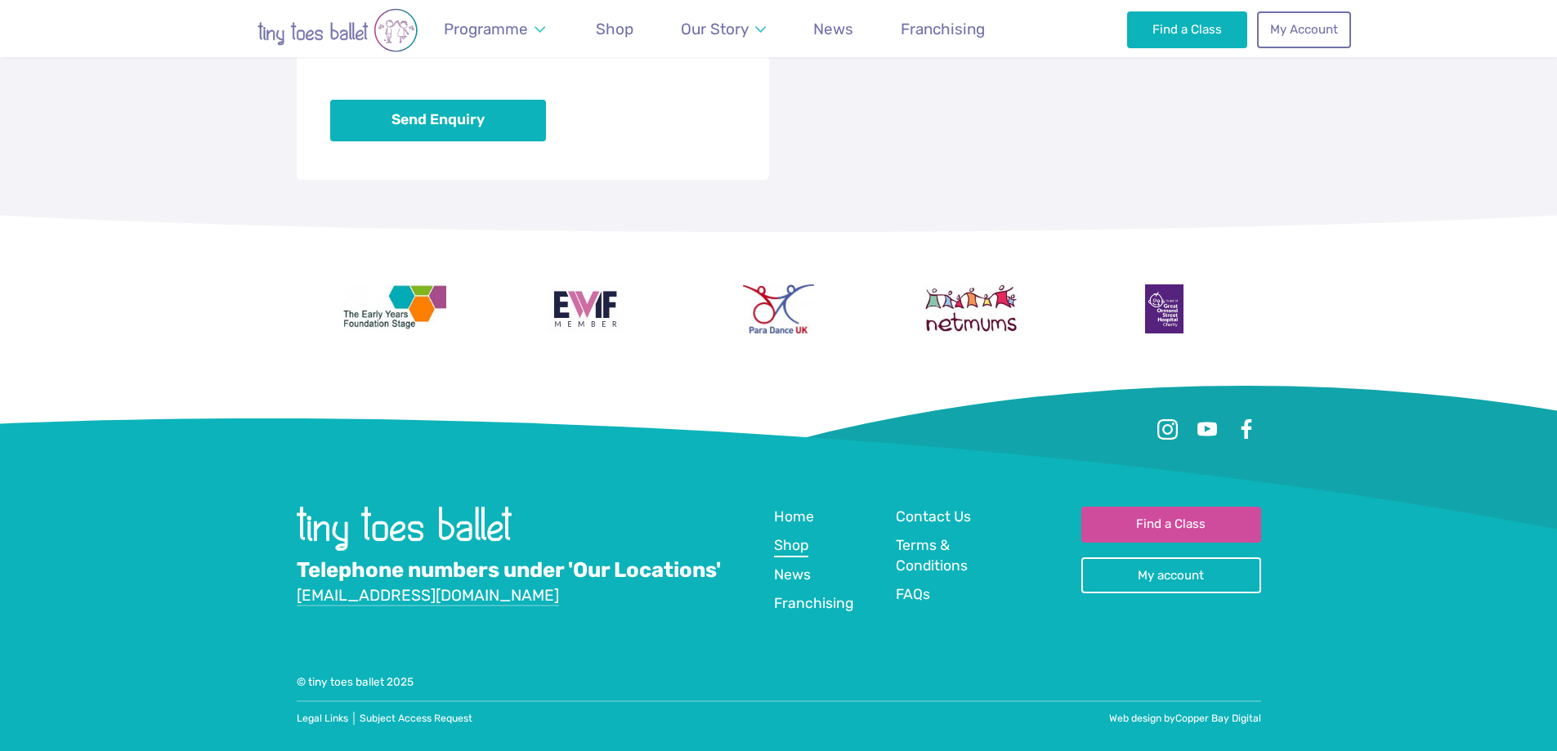
click at [800, 544] on span "Shop" at bounding box center [791, 545] width 34 height 16
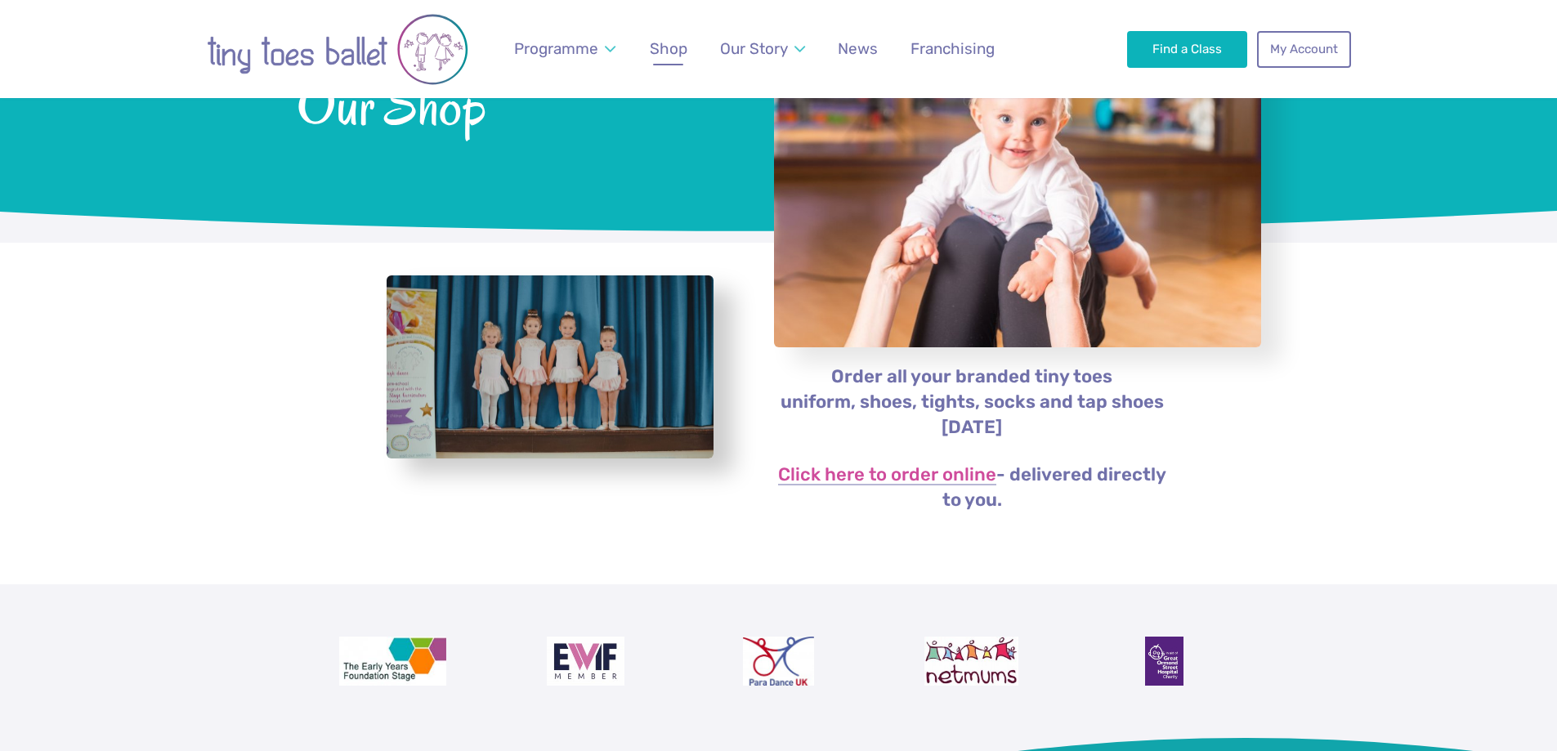
scroll to position [163, 0]
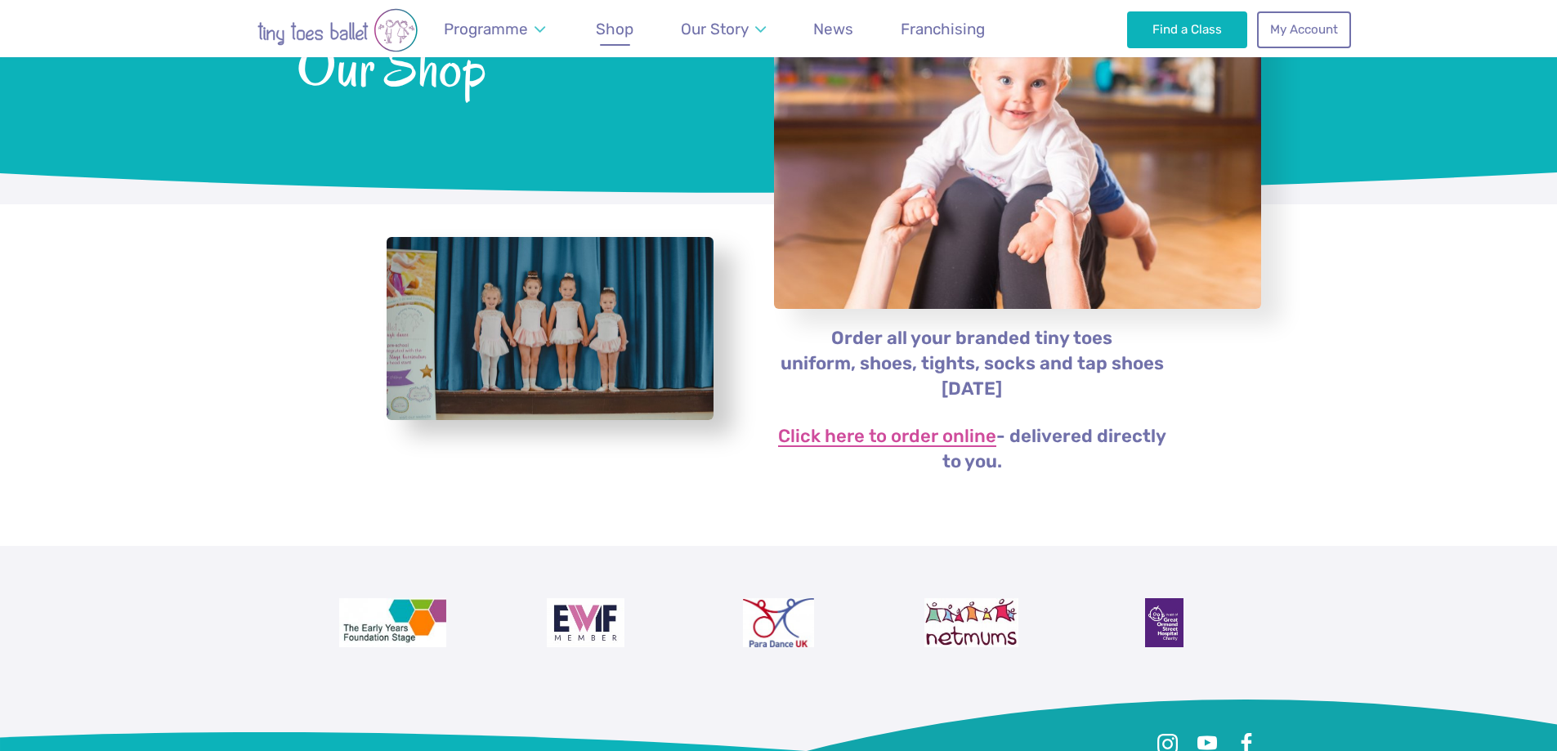
click at [849, 427] on link "Click here to order online" at bounding box center [887, 437] width 218 height 20
